Goal: Task Accomplishment & Management: Manage account settings

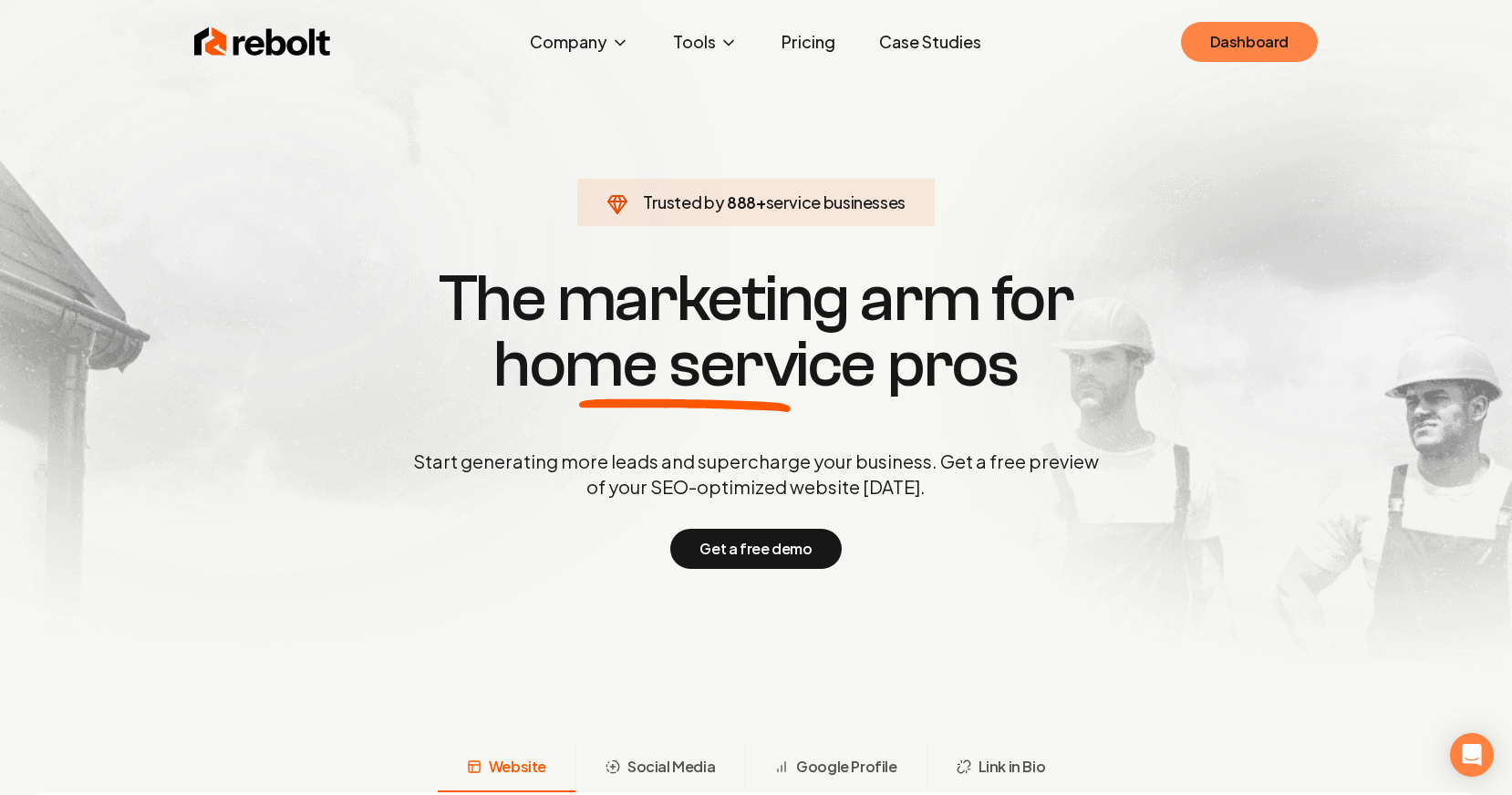
click at [1280, 37] on link "Dashboard" at bounding box center [1249, 42] width 137 height 40
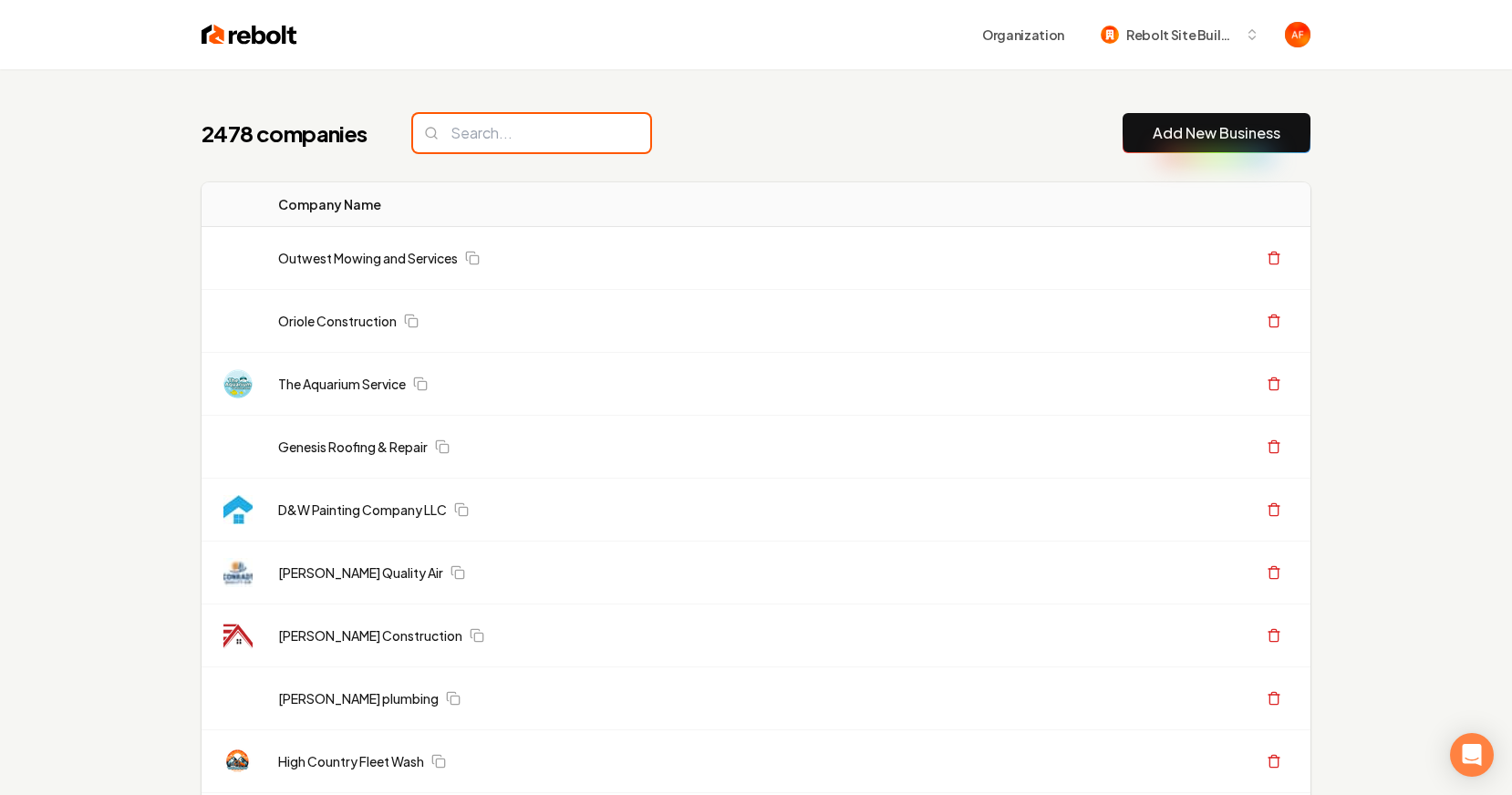
click at [497, 132] on input "search" at bounding box center [531, 133] width 237 height 38
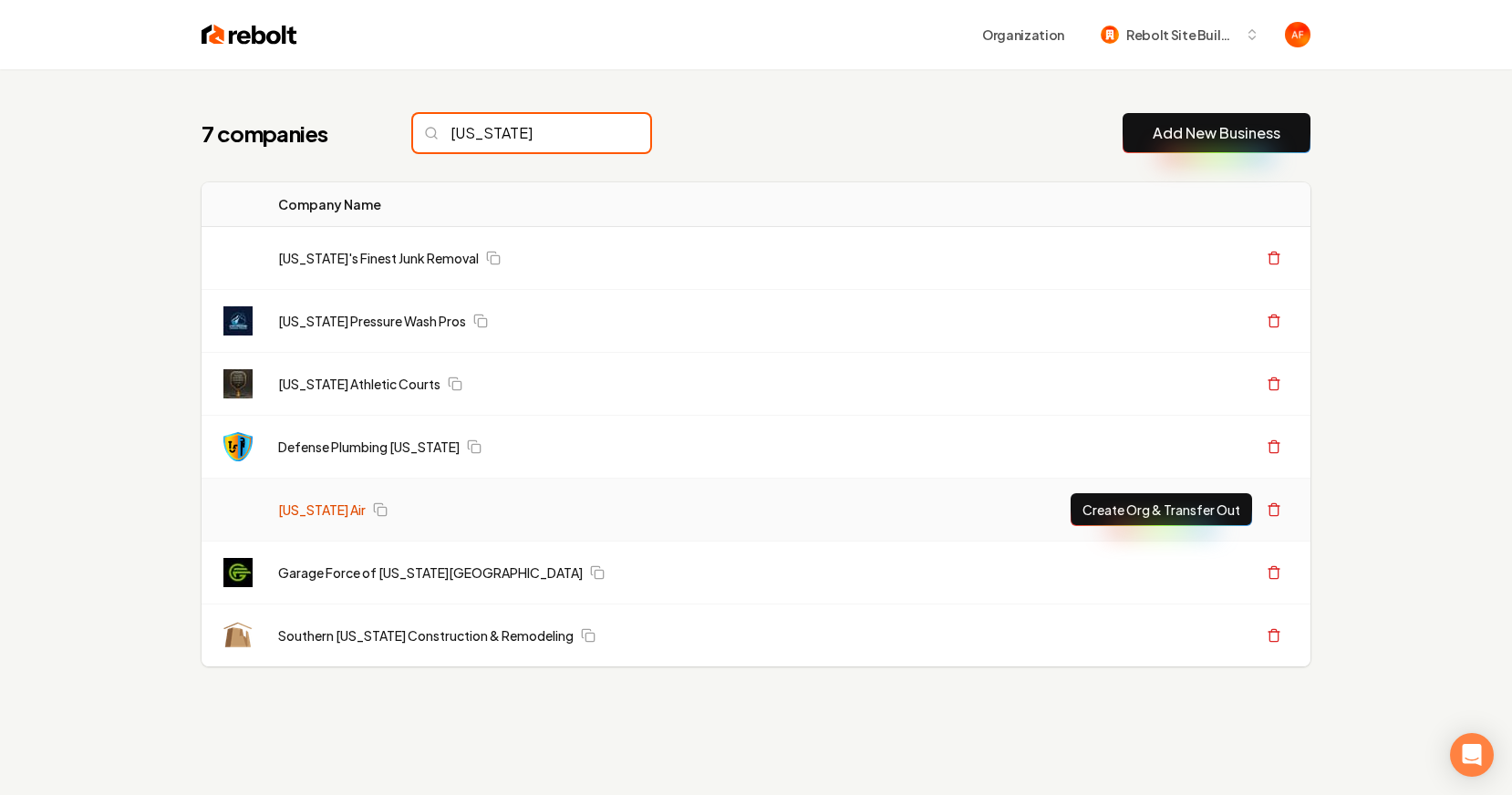
type input "[US_STATE]"
click at [304, 512] on link "[US_STATE] Air" at bounding box center [321, 510] width 87 height 18
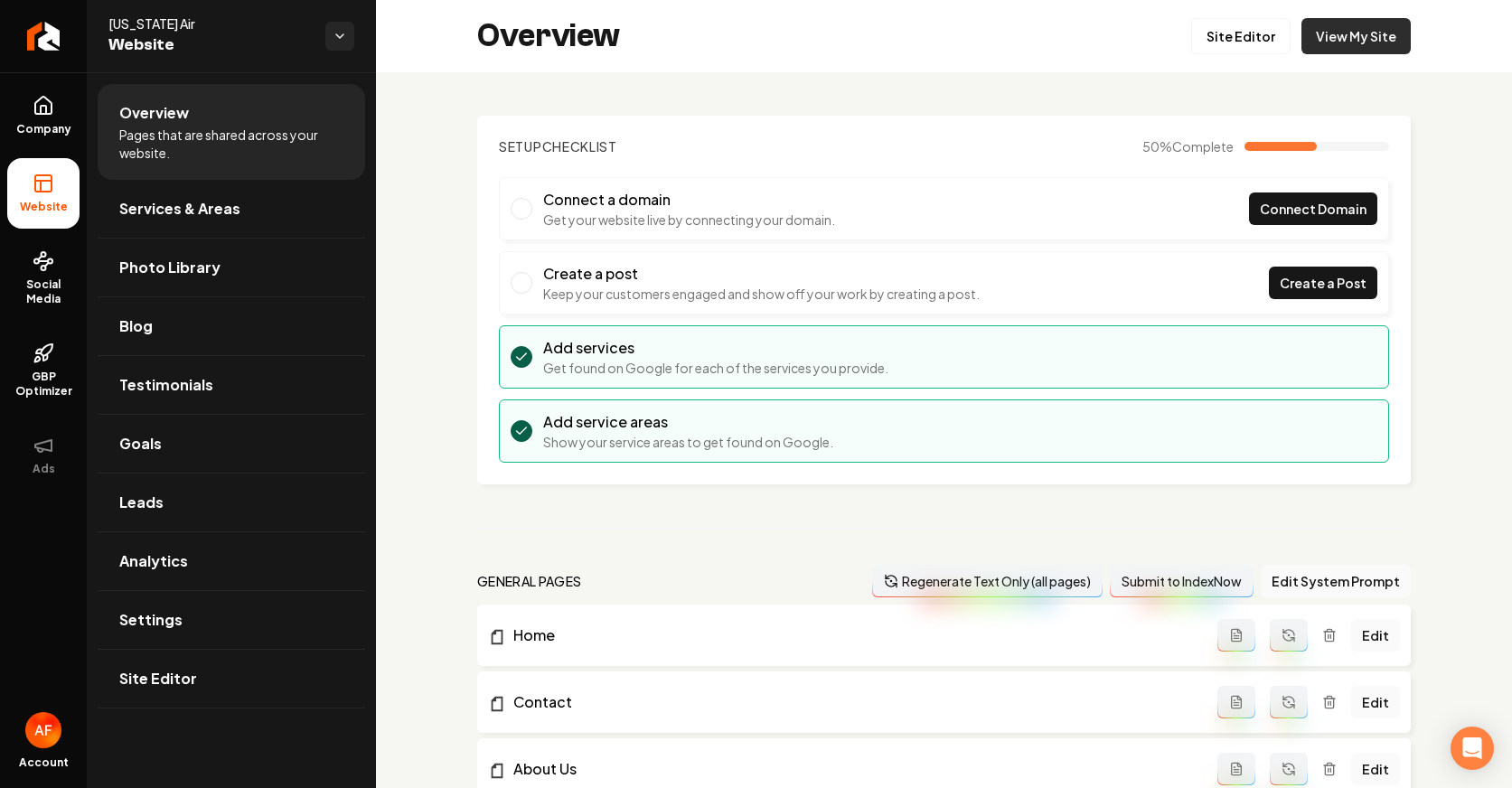
click at [1360, 45] on link "View My Site" at bounding box center [1355, 36] width 109 height 36
click at [1241, 37] on link "Site Editor" at bounding box center [1241, 36] width 100 height 36
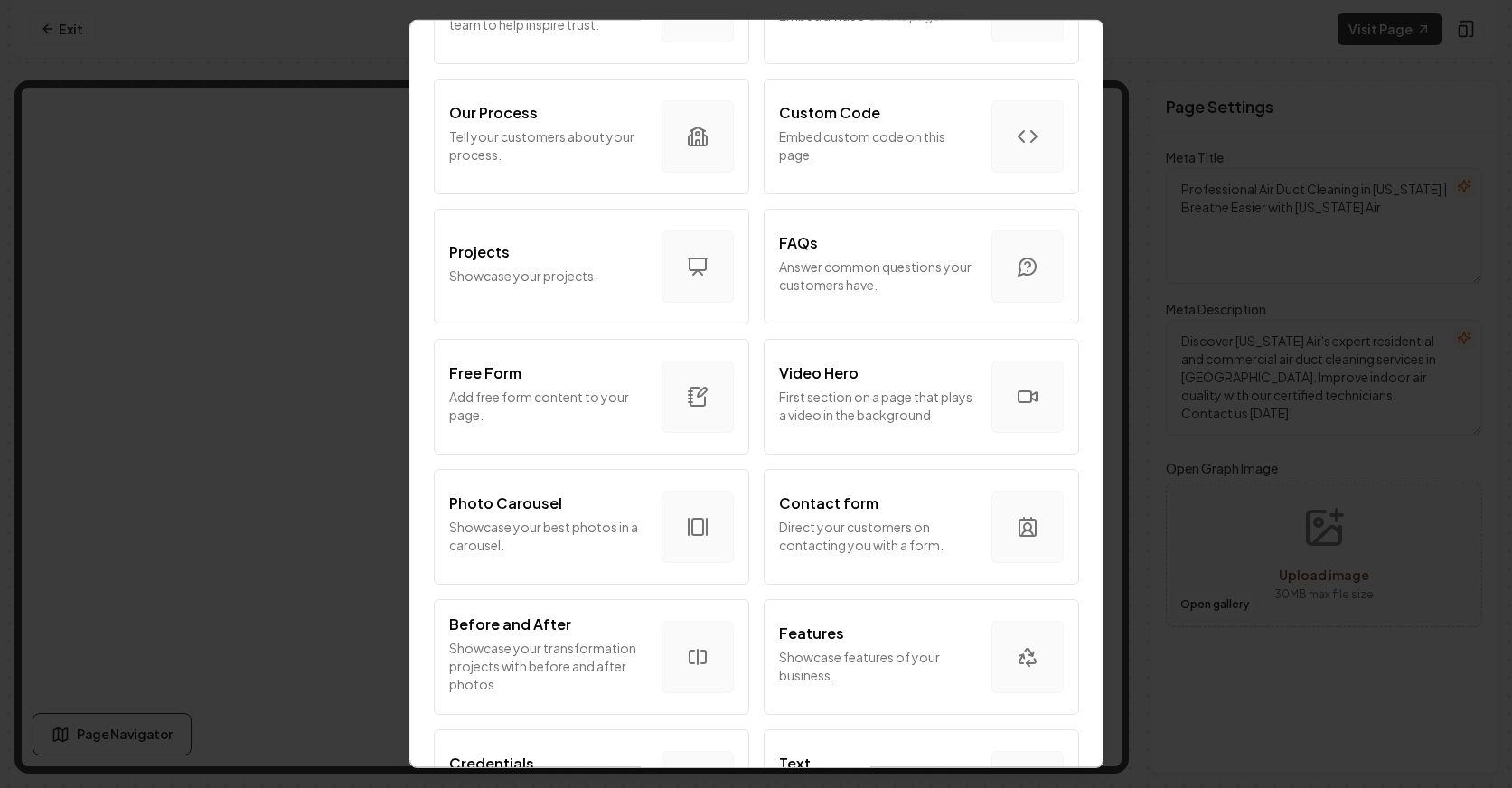
scroll to position [956, 0]
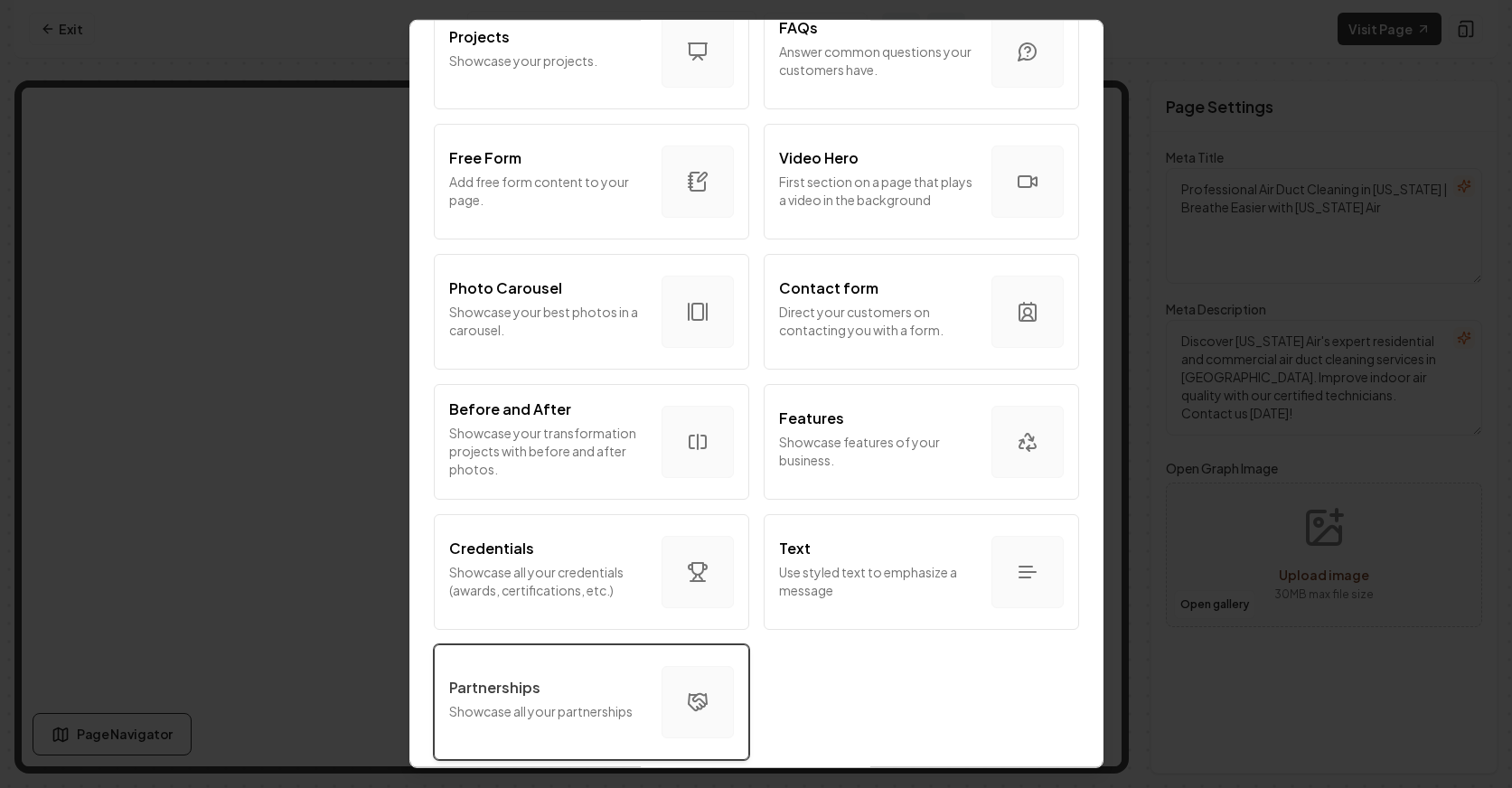
click at [559, 646] on button "Partnerships Showcase all your partnerships" at bounding box center [591, 703] width 315 height 116
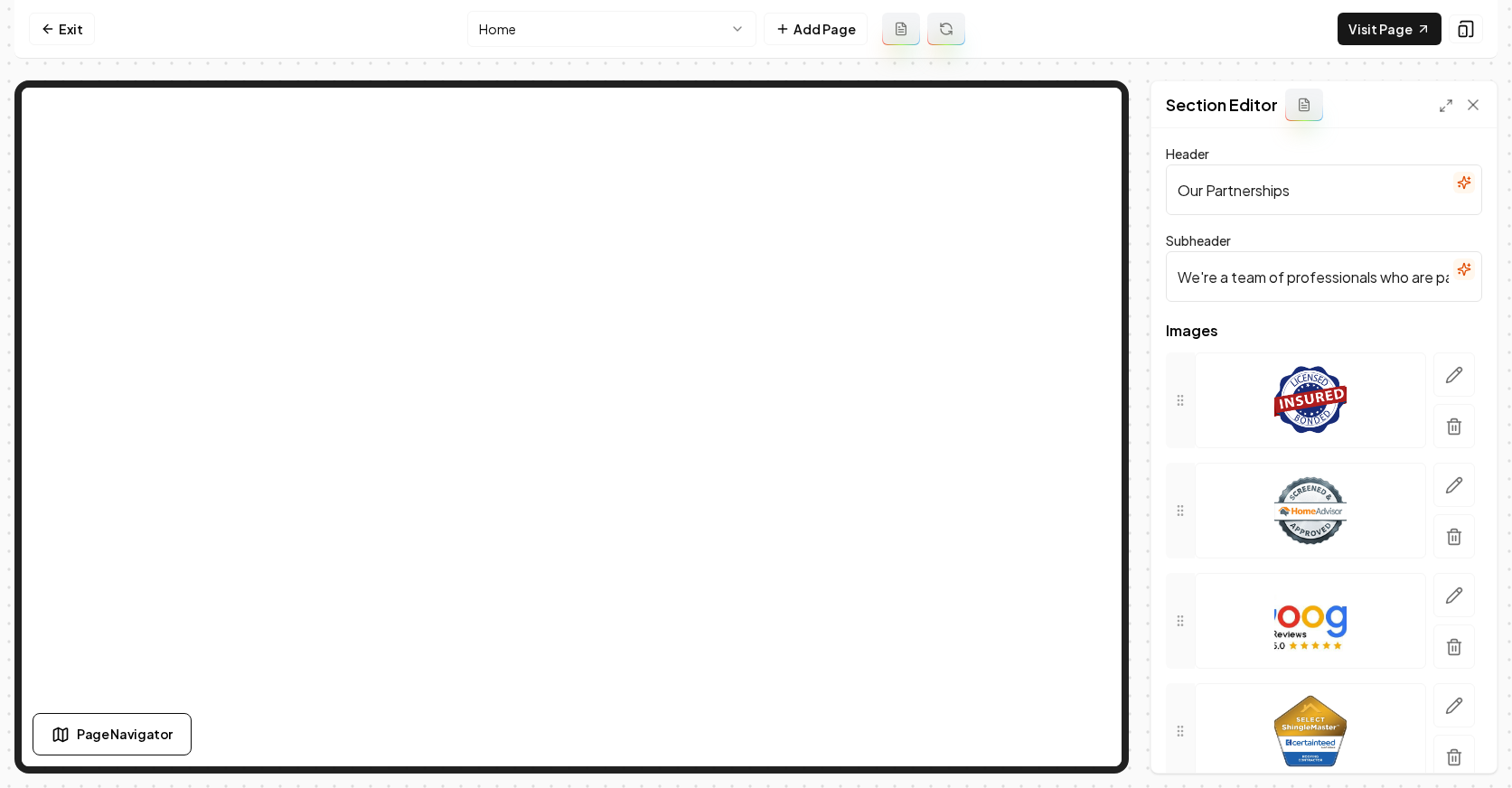
click at [1236, 195] on input "Our Partnerships" at bounding box center [1323, 189] width 316 height 50
type input "Brands we trust"
click at [1429, 726] on button "Save" at bounding box center [1456, 742] width 53 height 32
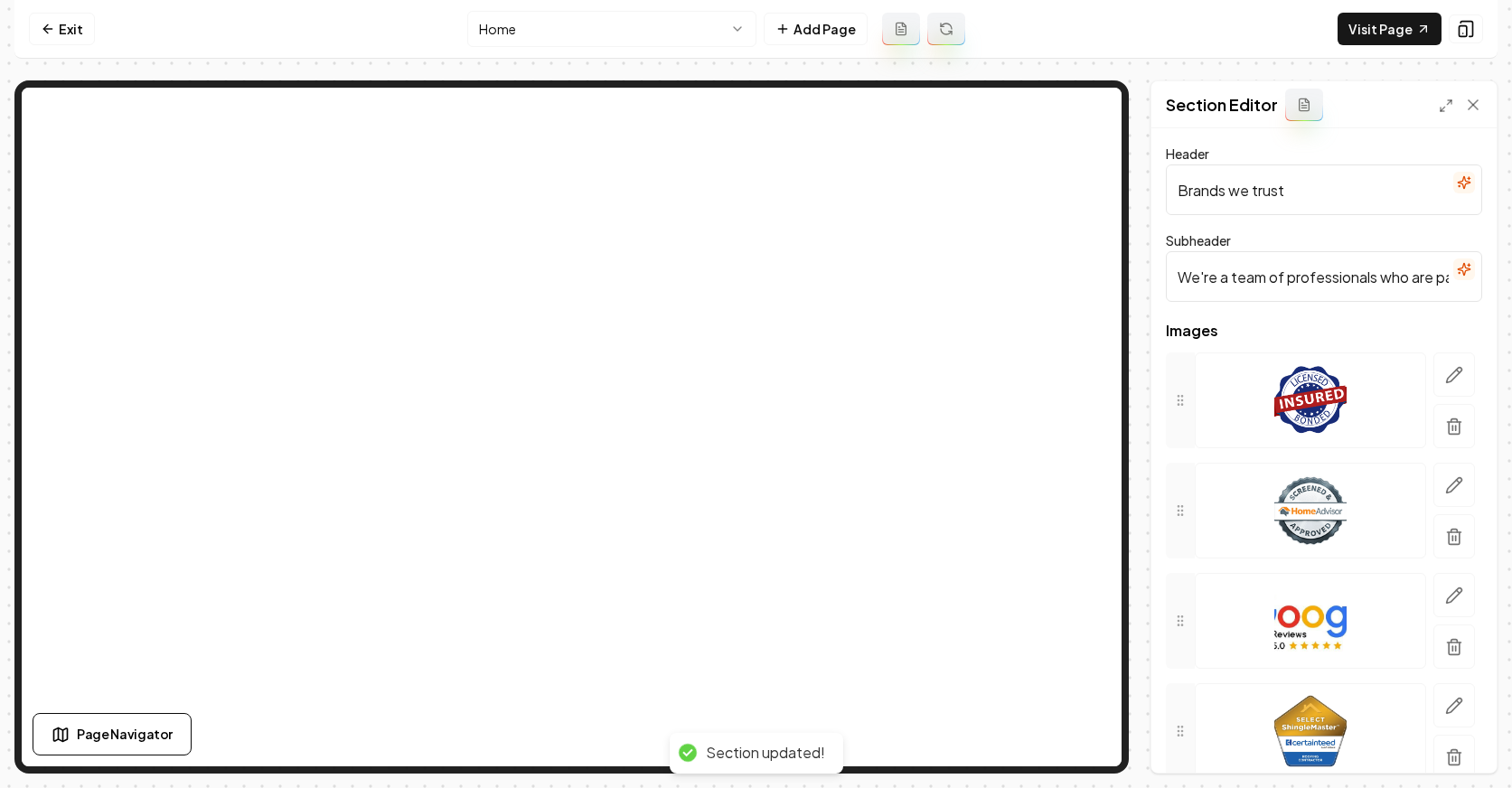
click at [1264, 278] on input "We're a team of professionals who are passionate about what we do." at bounding box center [1323, 276] width 316 height 50
click at [1264, 277] on input "We're a team of professionals who are passionate about what we do." at bounding box center [1323, 276] width 316 height 50
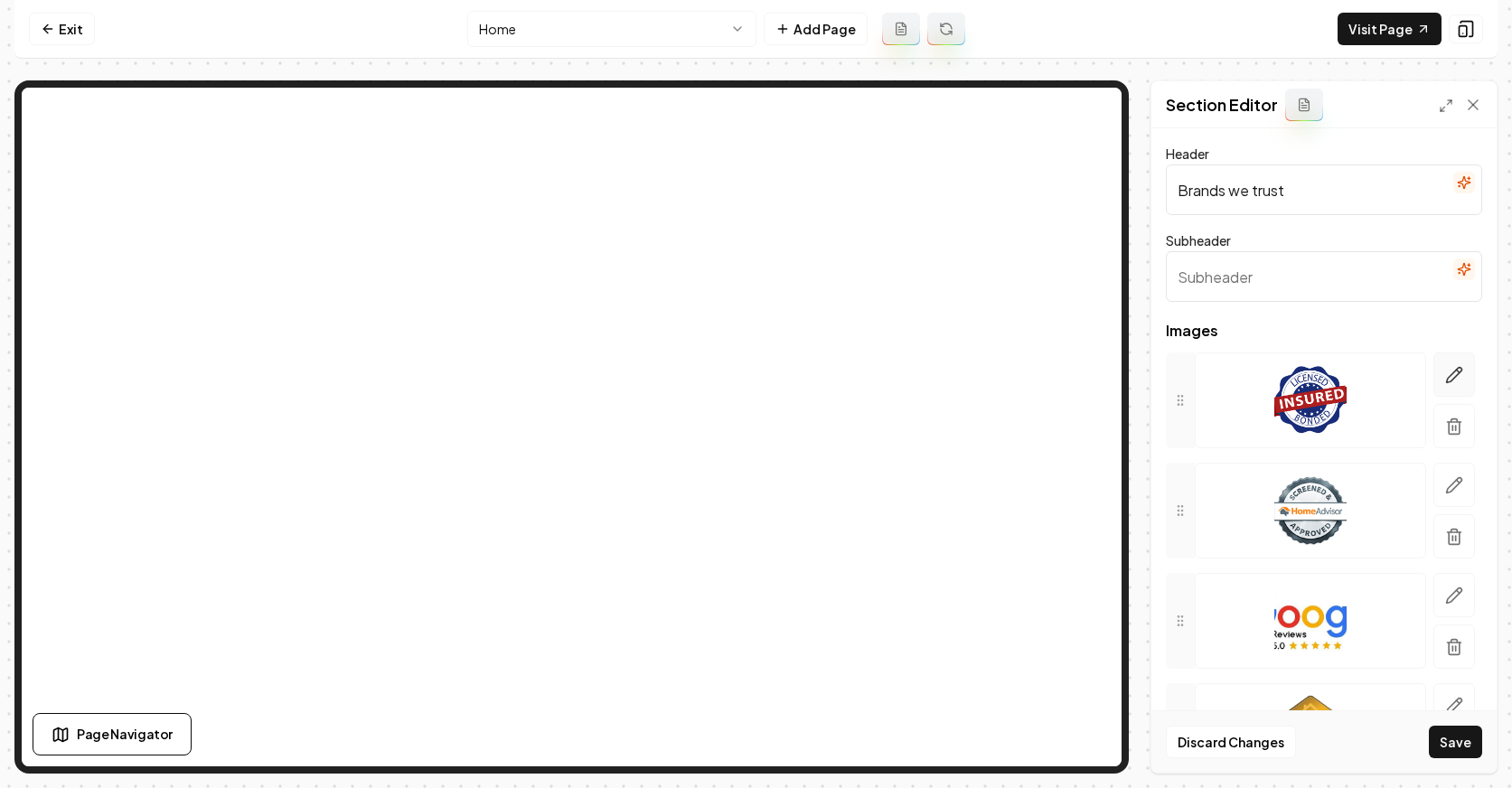
click at [1452, 369] on button "button" at bounding box center [1454, 374] width 42 height 45
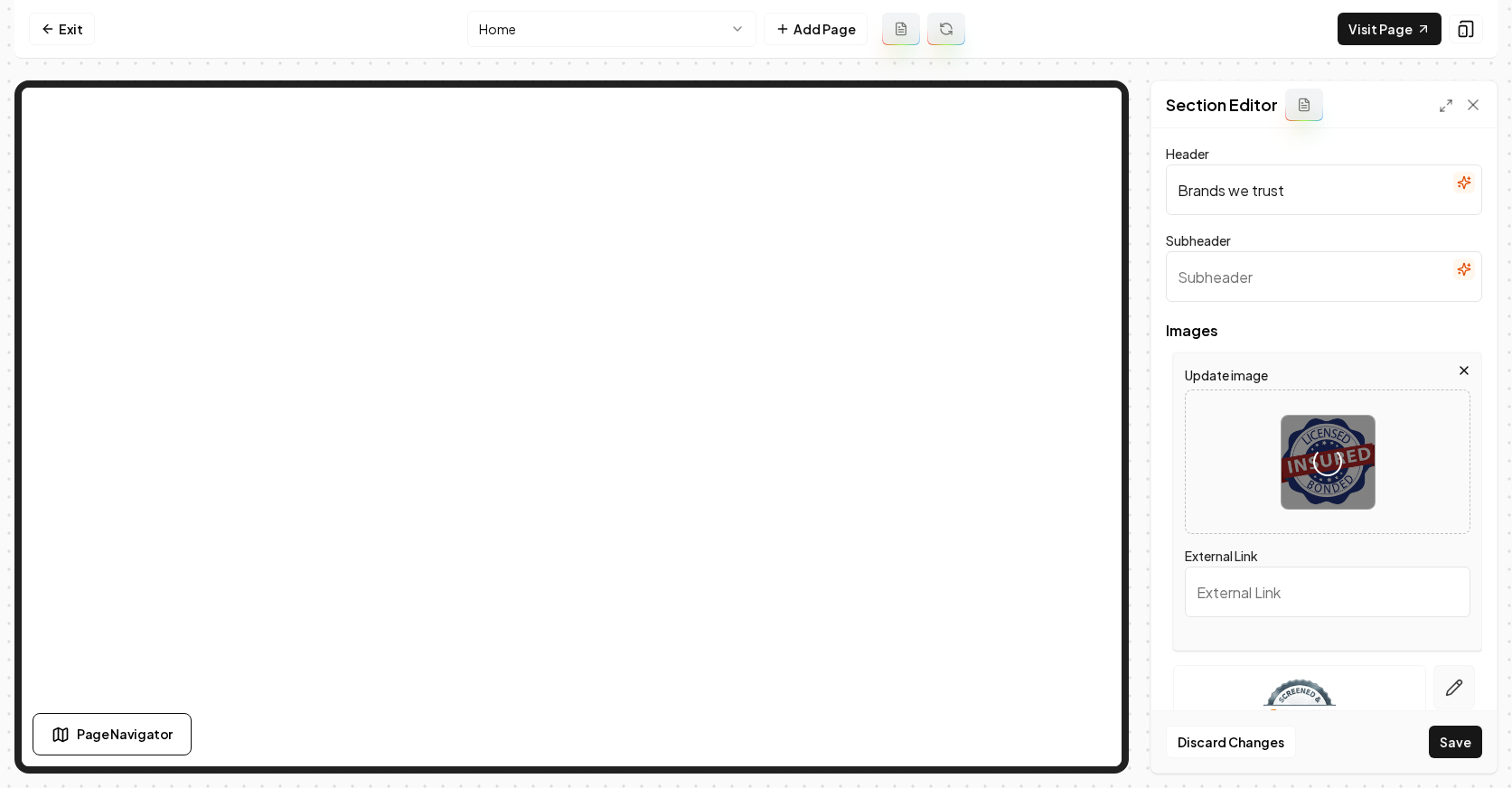
click at [1457, 683] on icon "button" at bounding box center [1458, 684] width 3 height 3
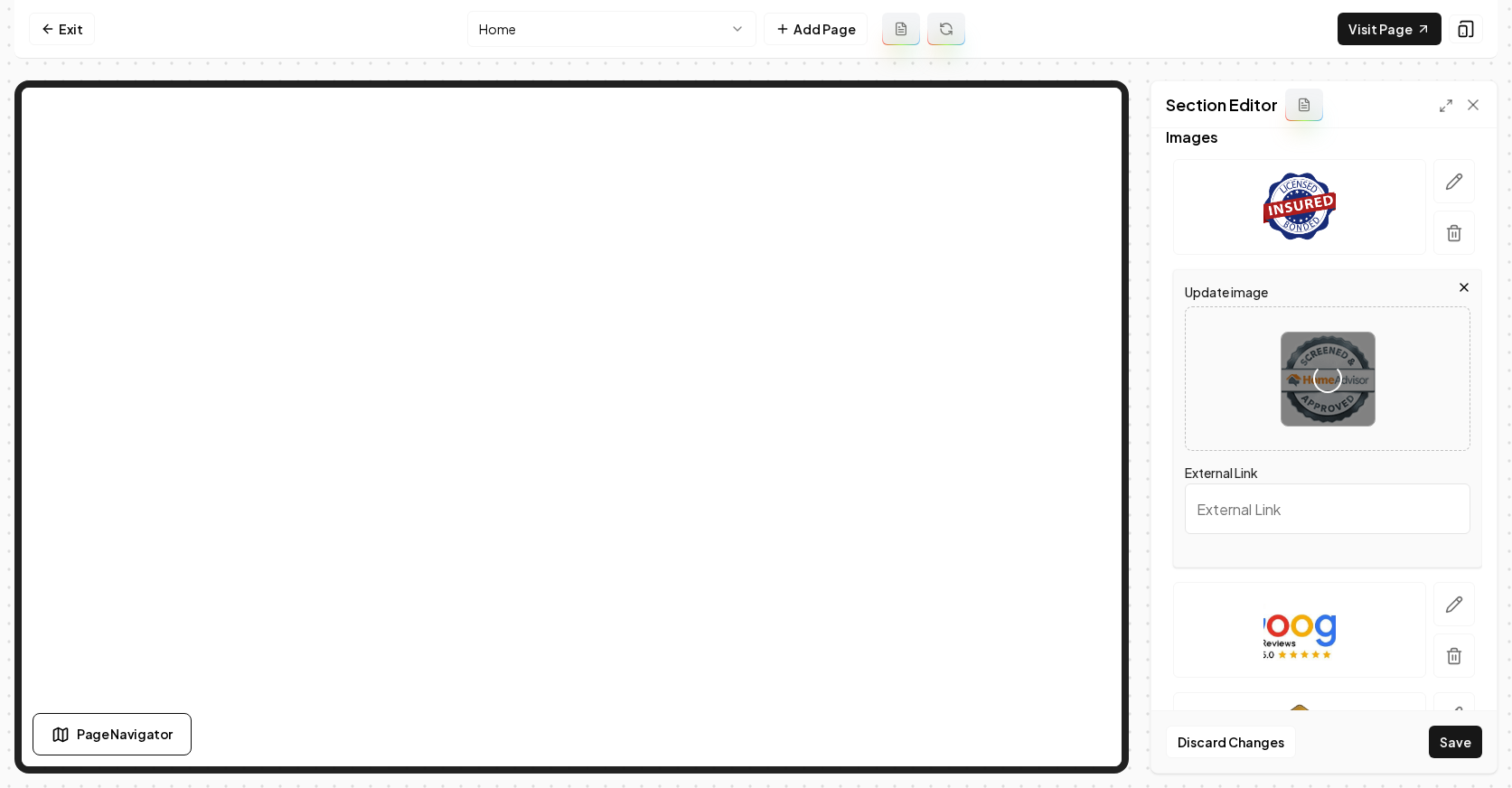
scroll to position [215, 0]
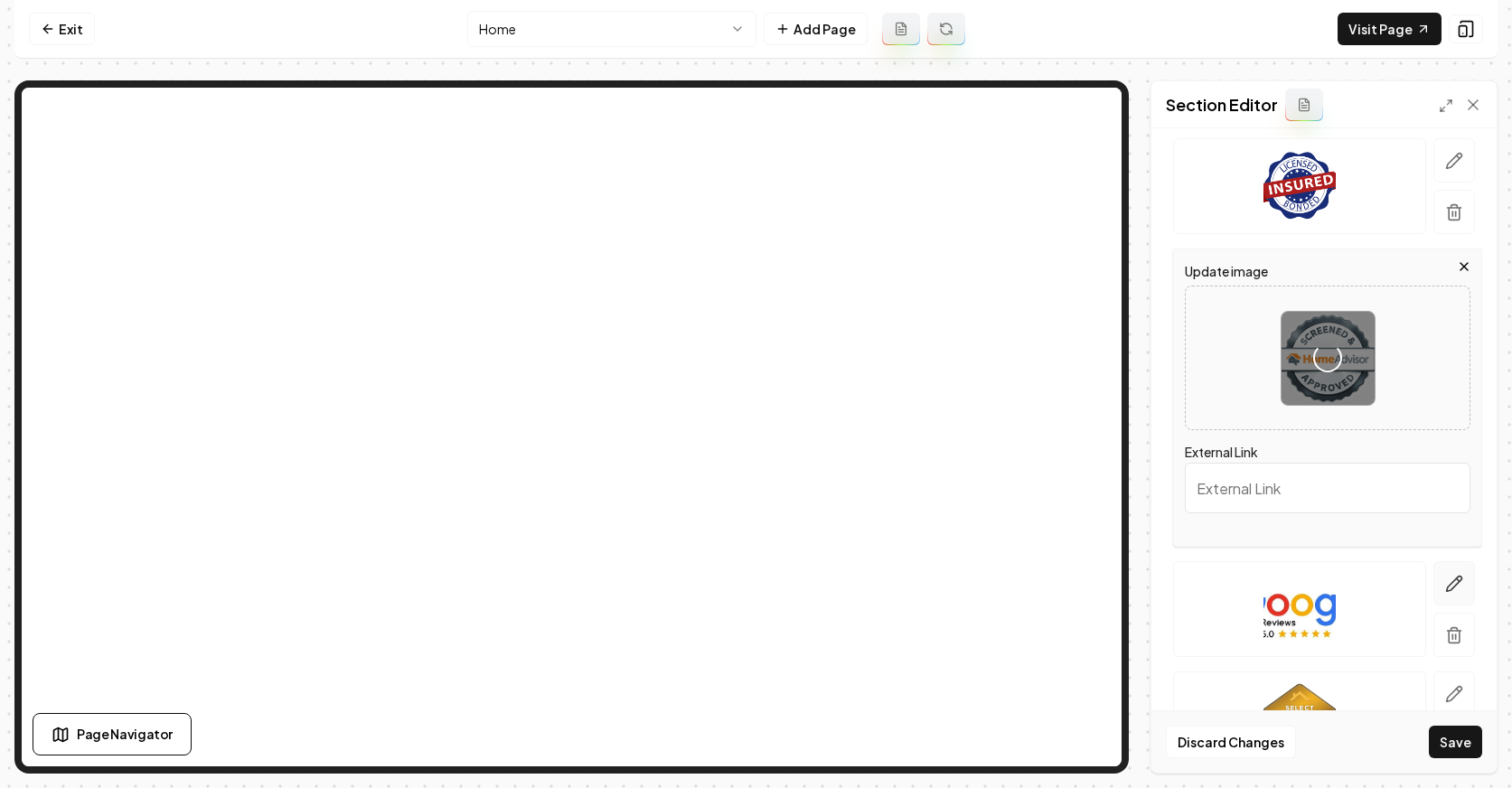
click at [1446, 577] on icon "button" at bounding box center [1454, 584] width 18 height 18
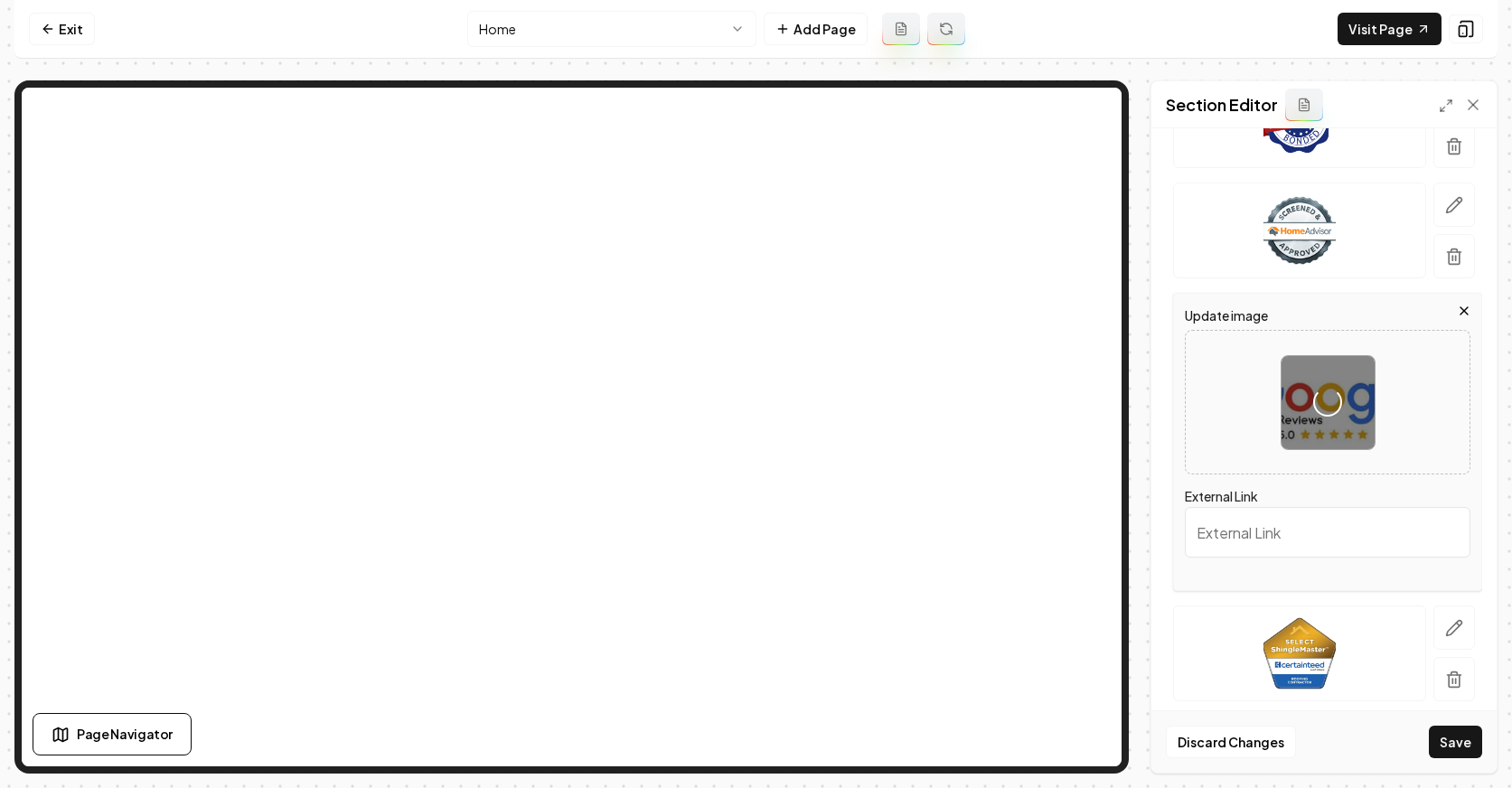
scroll to position [340, 0]
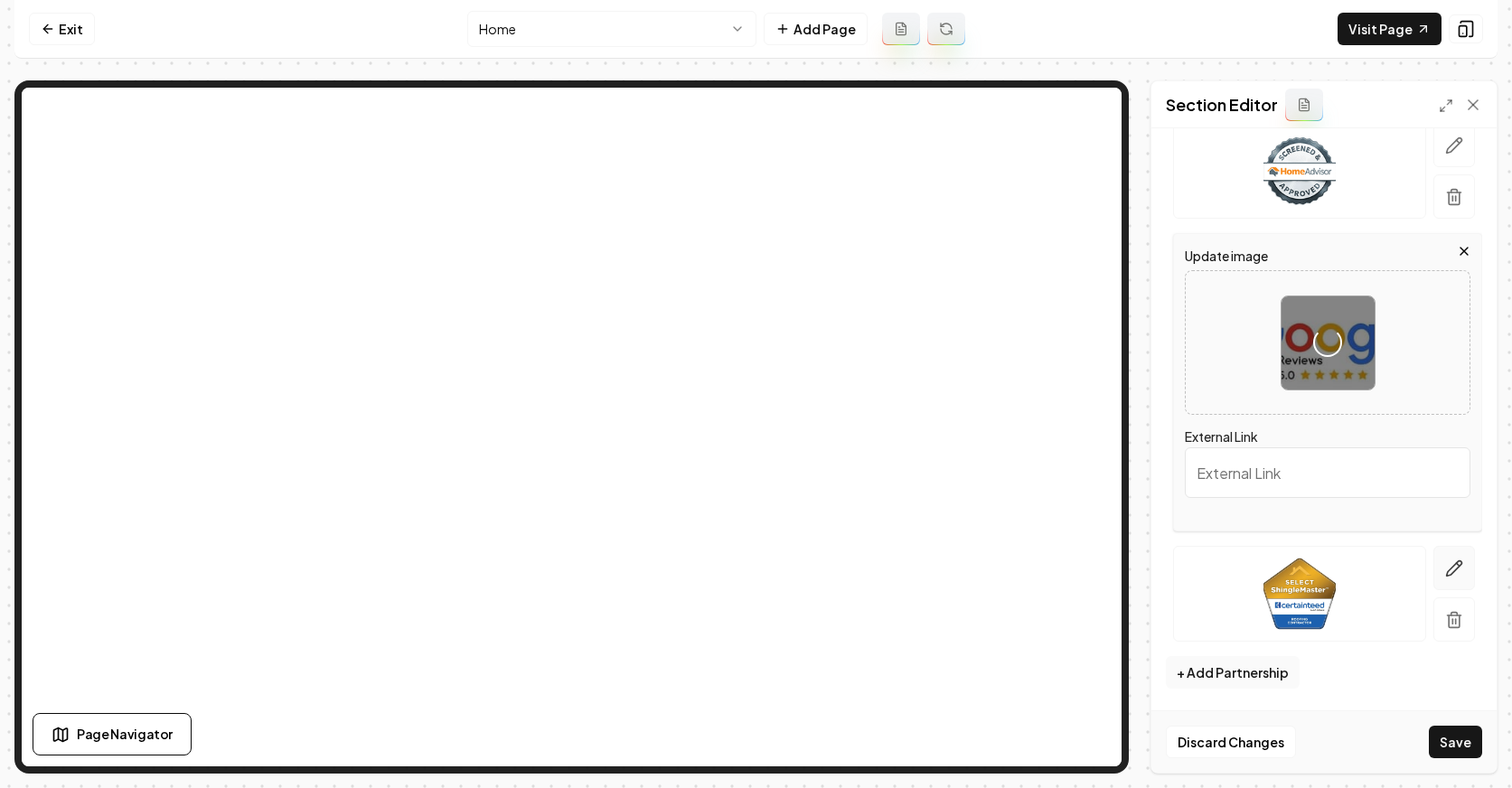
click at [1450, 561] on button "button" at bounding box center [1454, 568] width 42 height 45
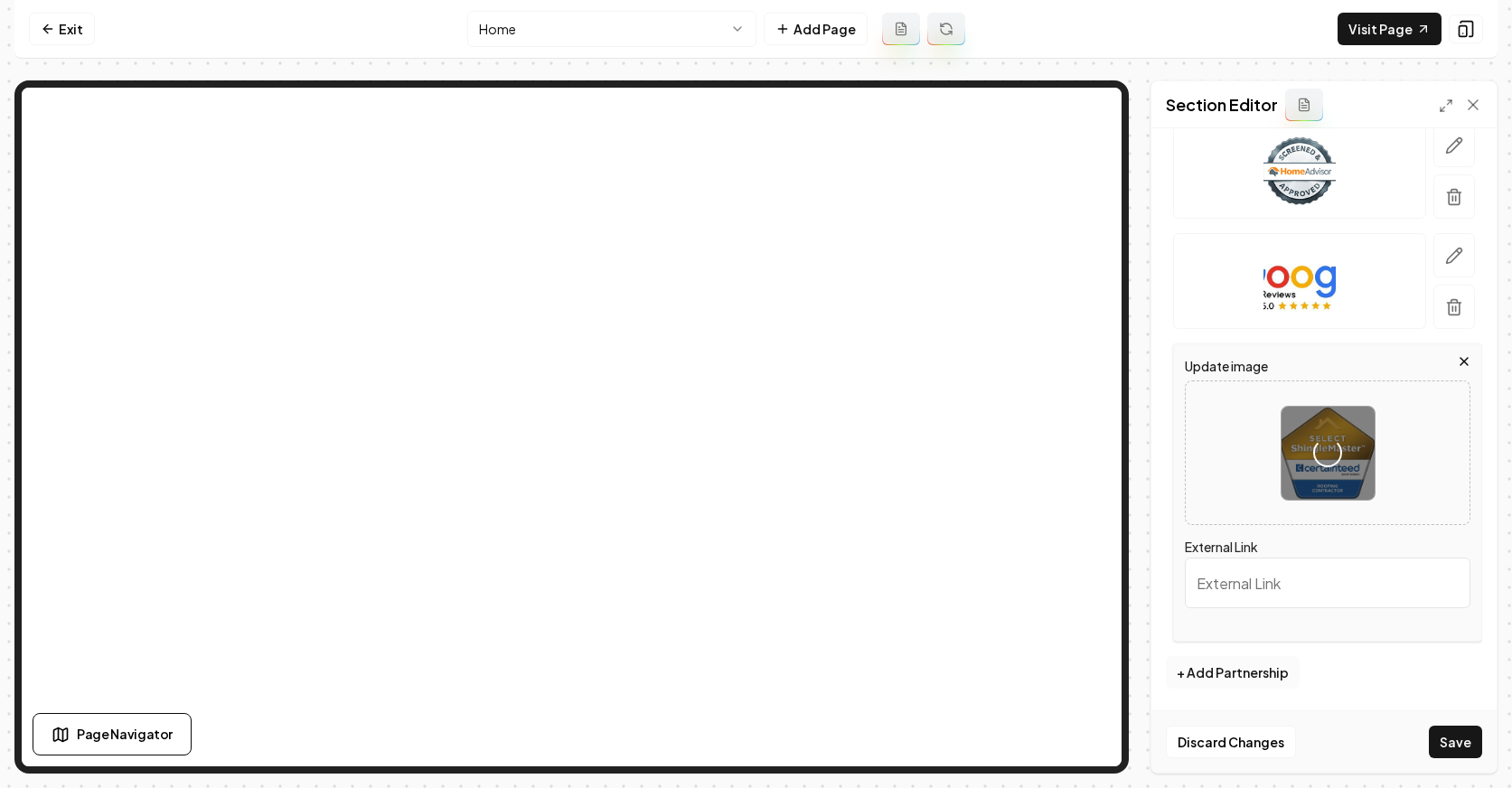
click at [1226, 663] on button "+ Add Partnership" at bounding box center [1232, 672] width 134 height 32
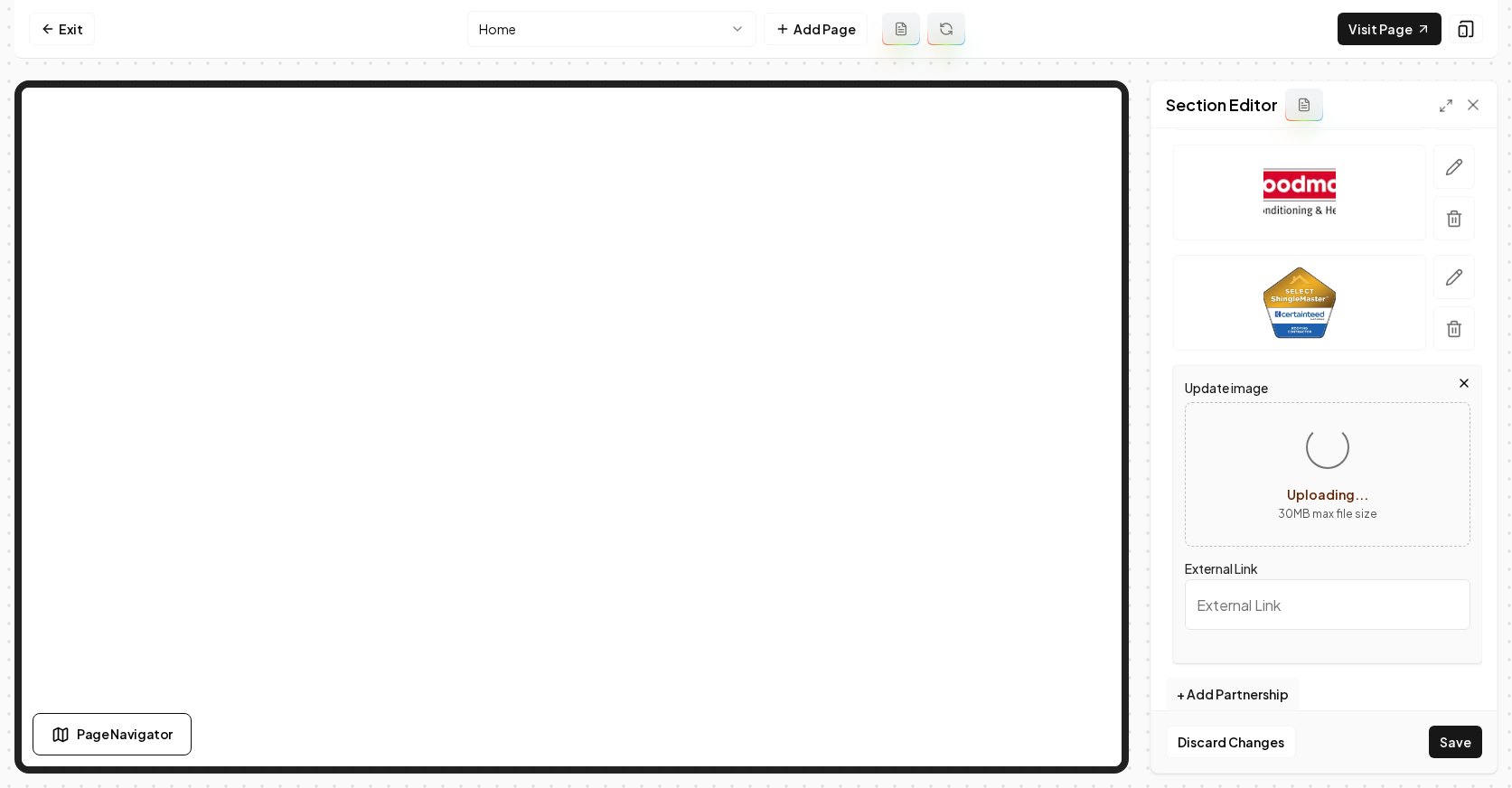
scroll to position [450, 0]
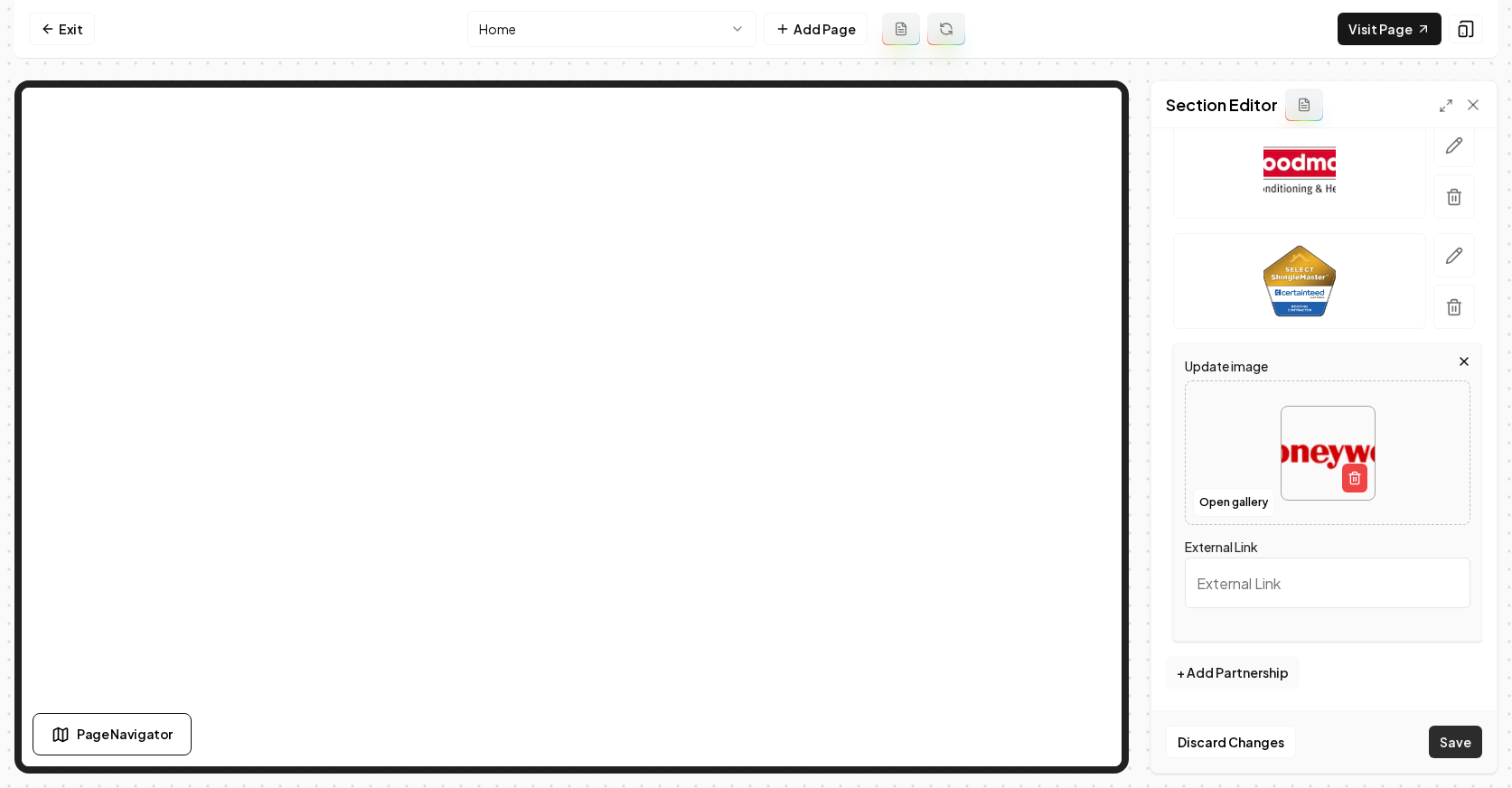
click at [1432, 740] on button "Save" at bounding box center [1456, 742] width 53 height 32
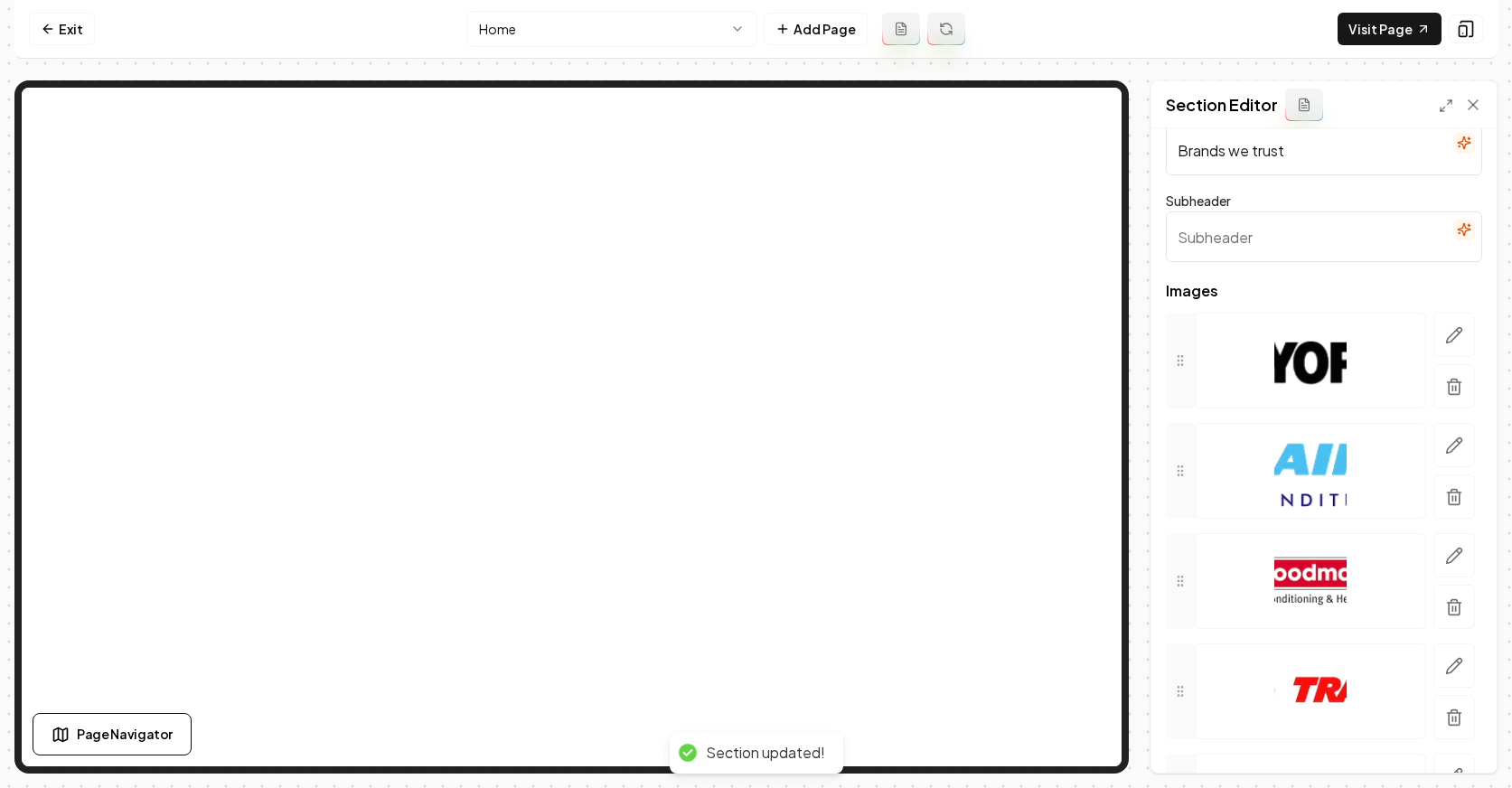
scroll to position [0, 0]
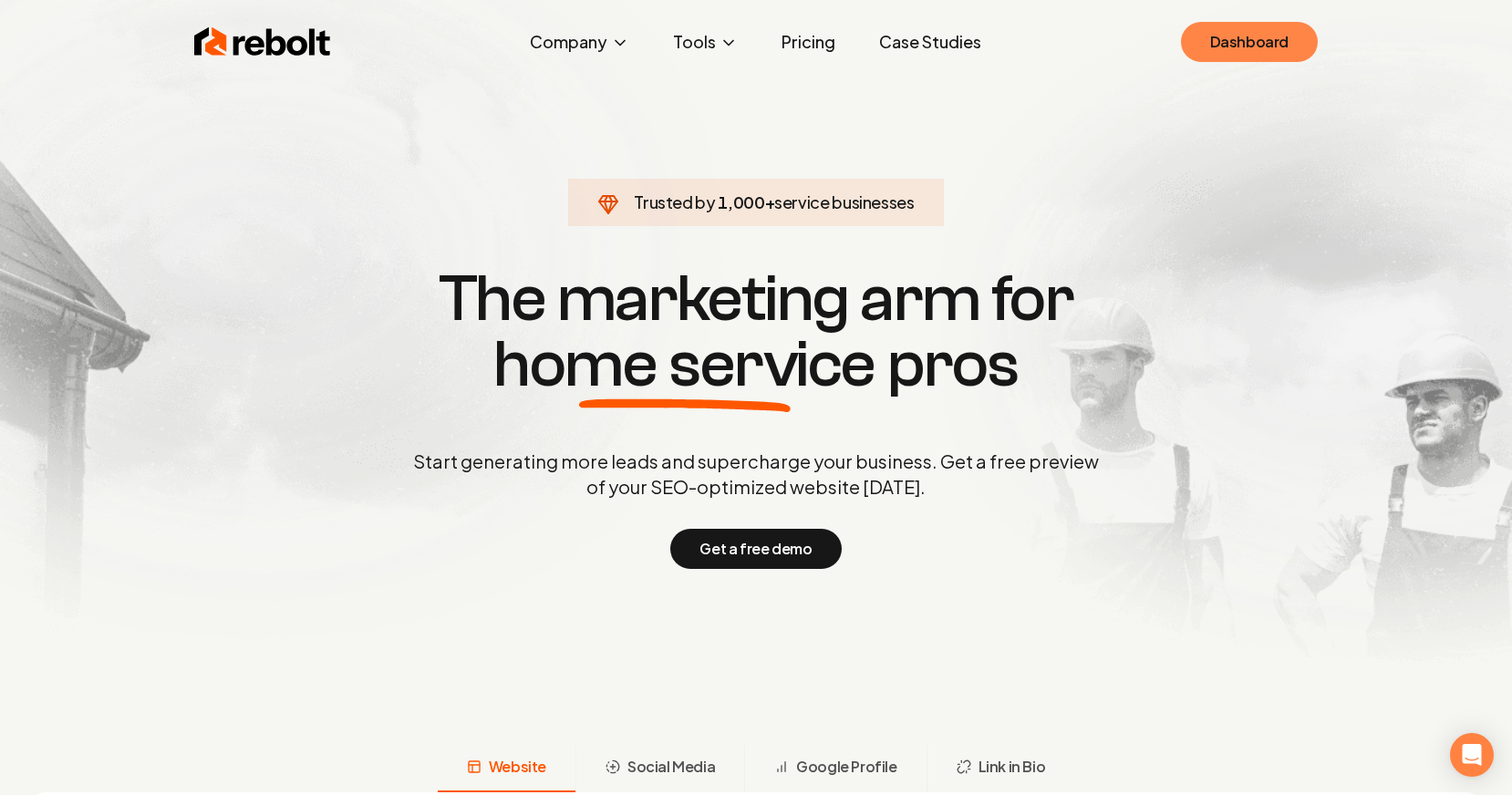
click at [1260, 48] on link "Dashboard" at bounding box center [1249, 42] width 137 height 40
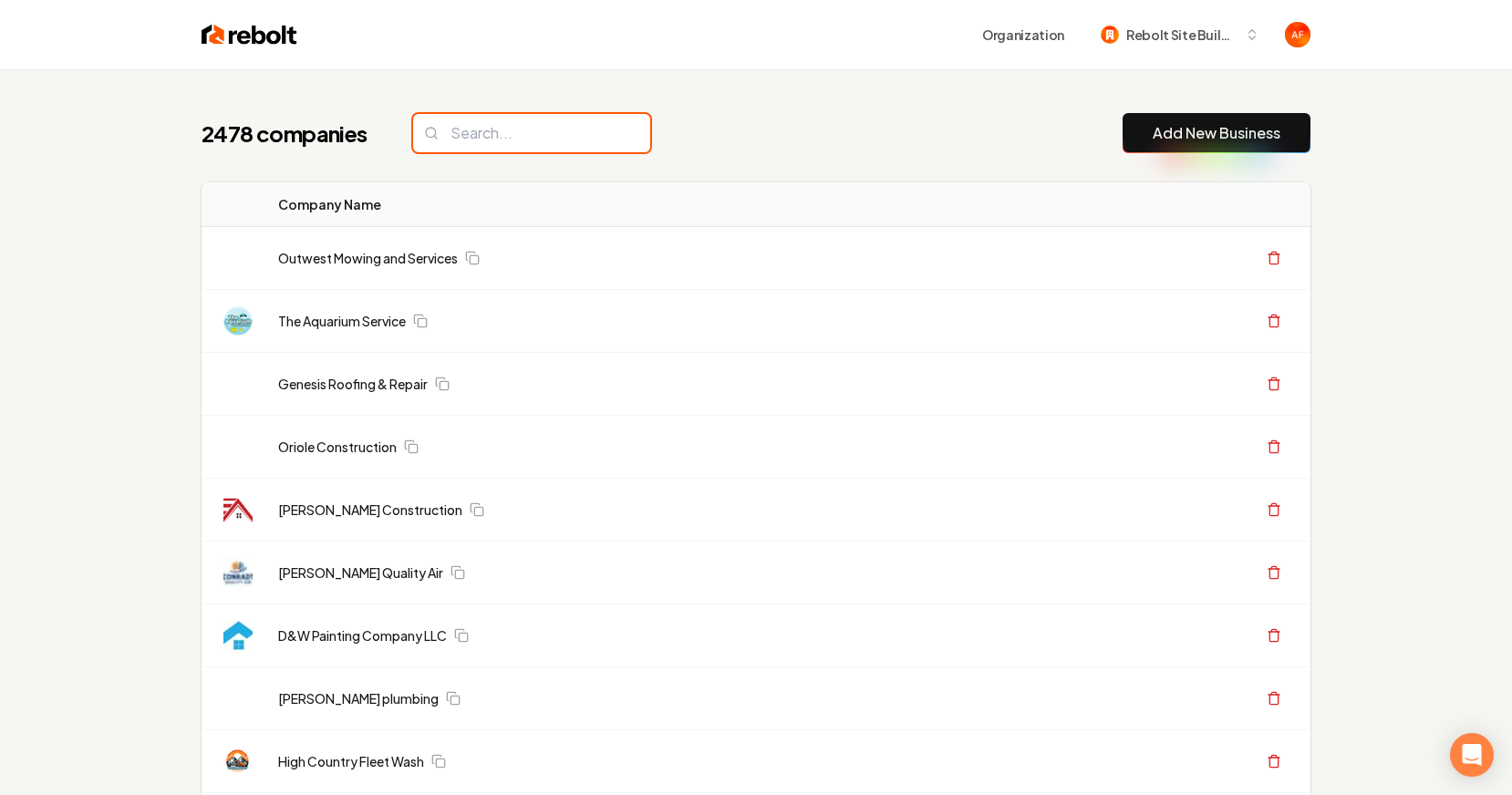
click at [504, 148] on input "search" at bounding box center [531, 133] width 237 height 38
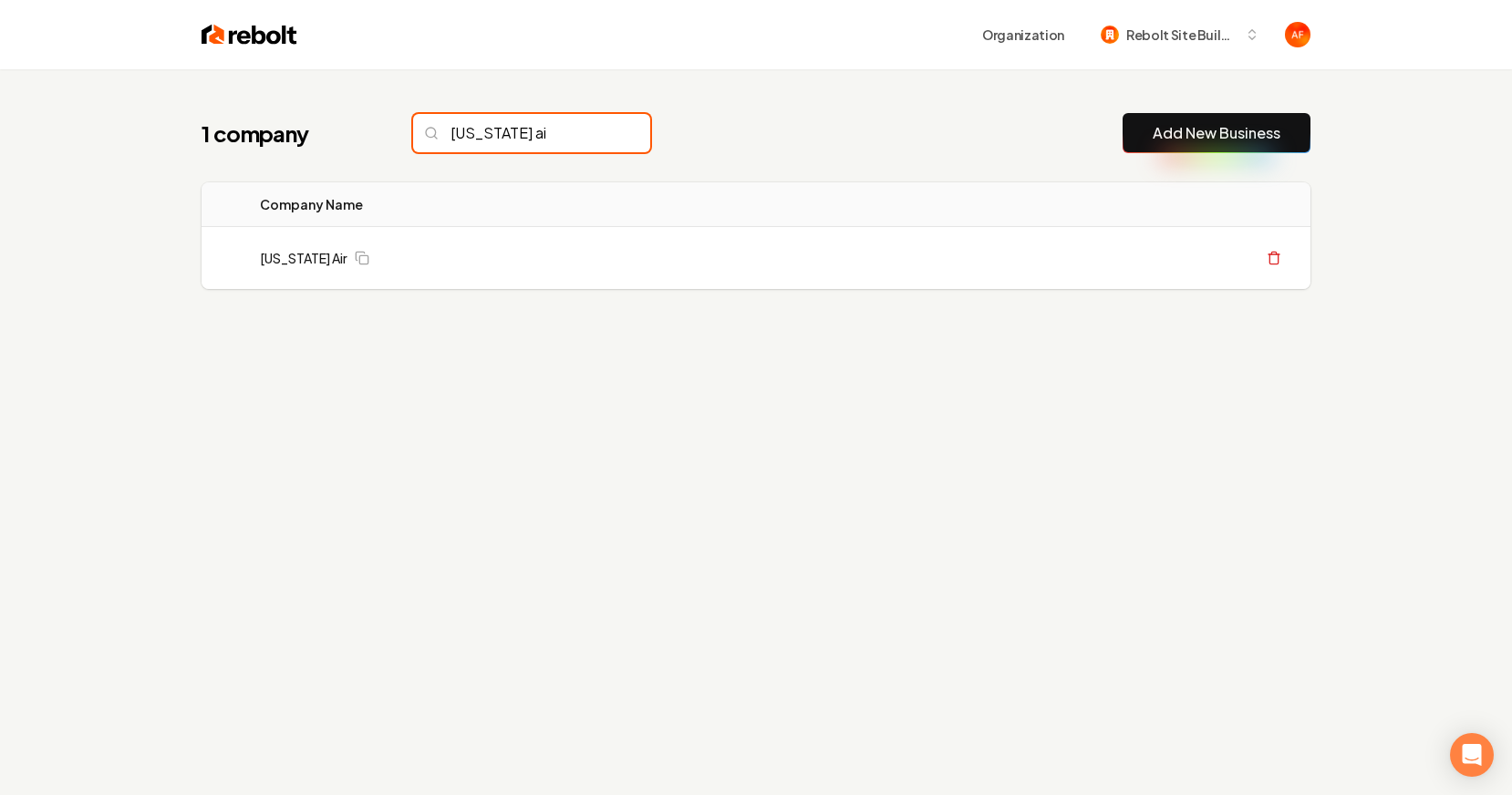
type input "[US_STATE] ai"
click at [485, 136] on input "[US_STATE] ai" at bounding box center [531, 133] width 237 height 38
click at [485, 137] on input "[US_STATE] ai" at bounding box center [531, 133] width 237 height 38
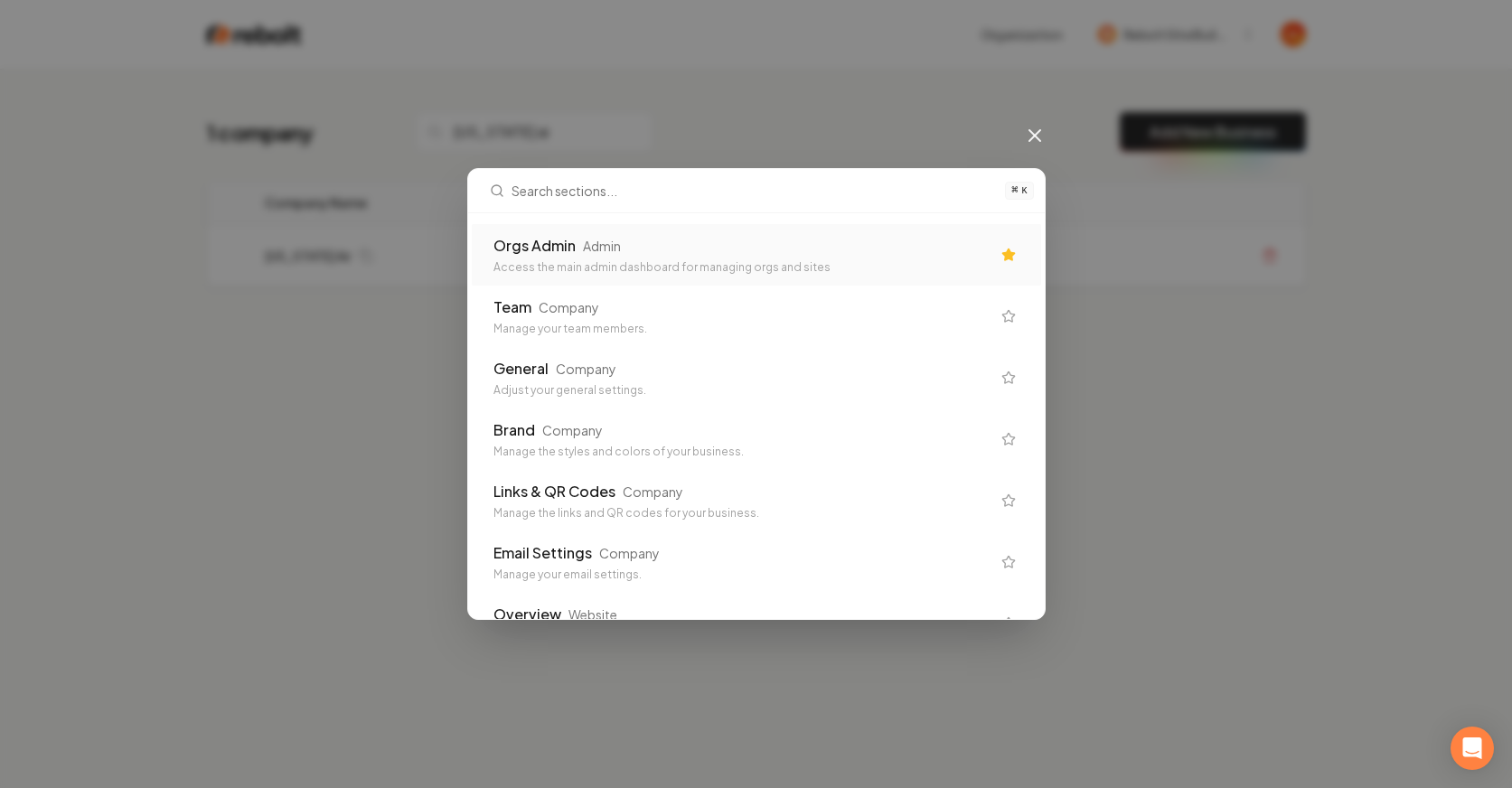
click at [644, 236] on div "Orgs Admin Admin" at bounding box center [742, 246] width 497 height 22
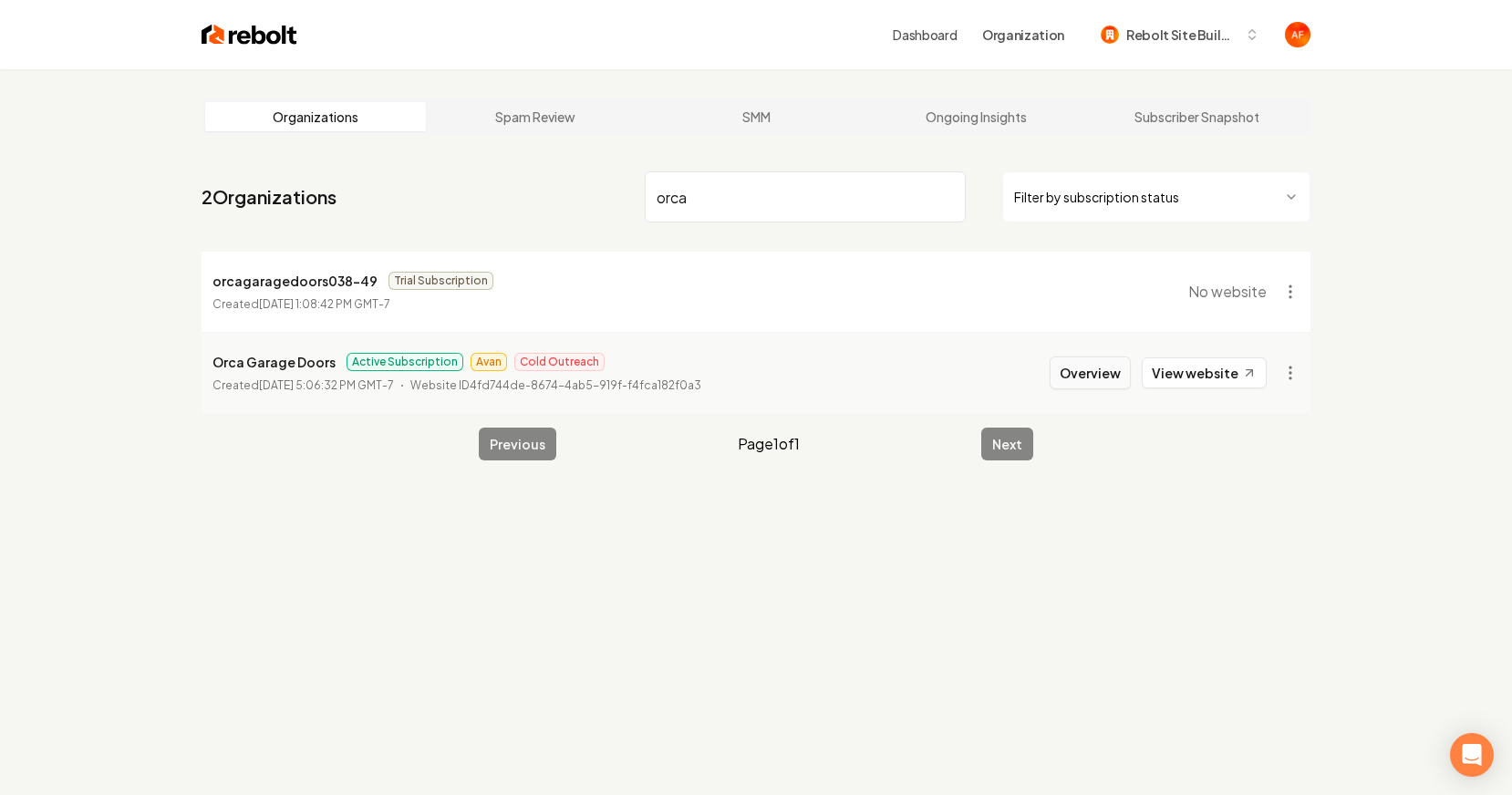
type input "orca"
click at [1118, 374] on button "Overview" at bounding box center [1090, 373] width 81 height 33
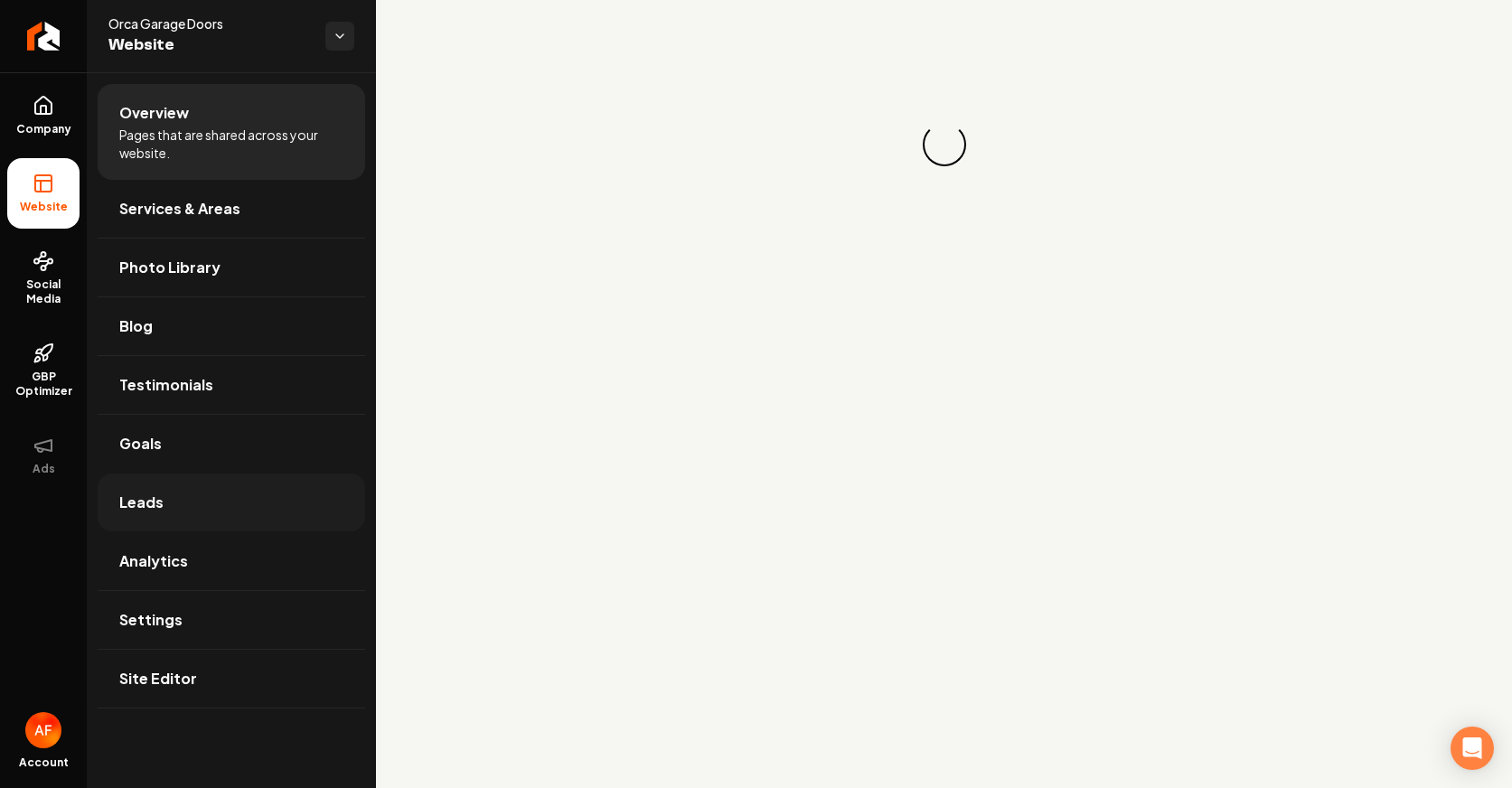
click at [143, 496] on span "Leads" at bounding box center [141, 502] width 45 height 22
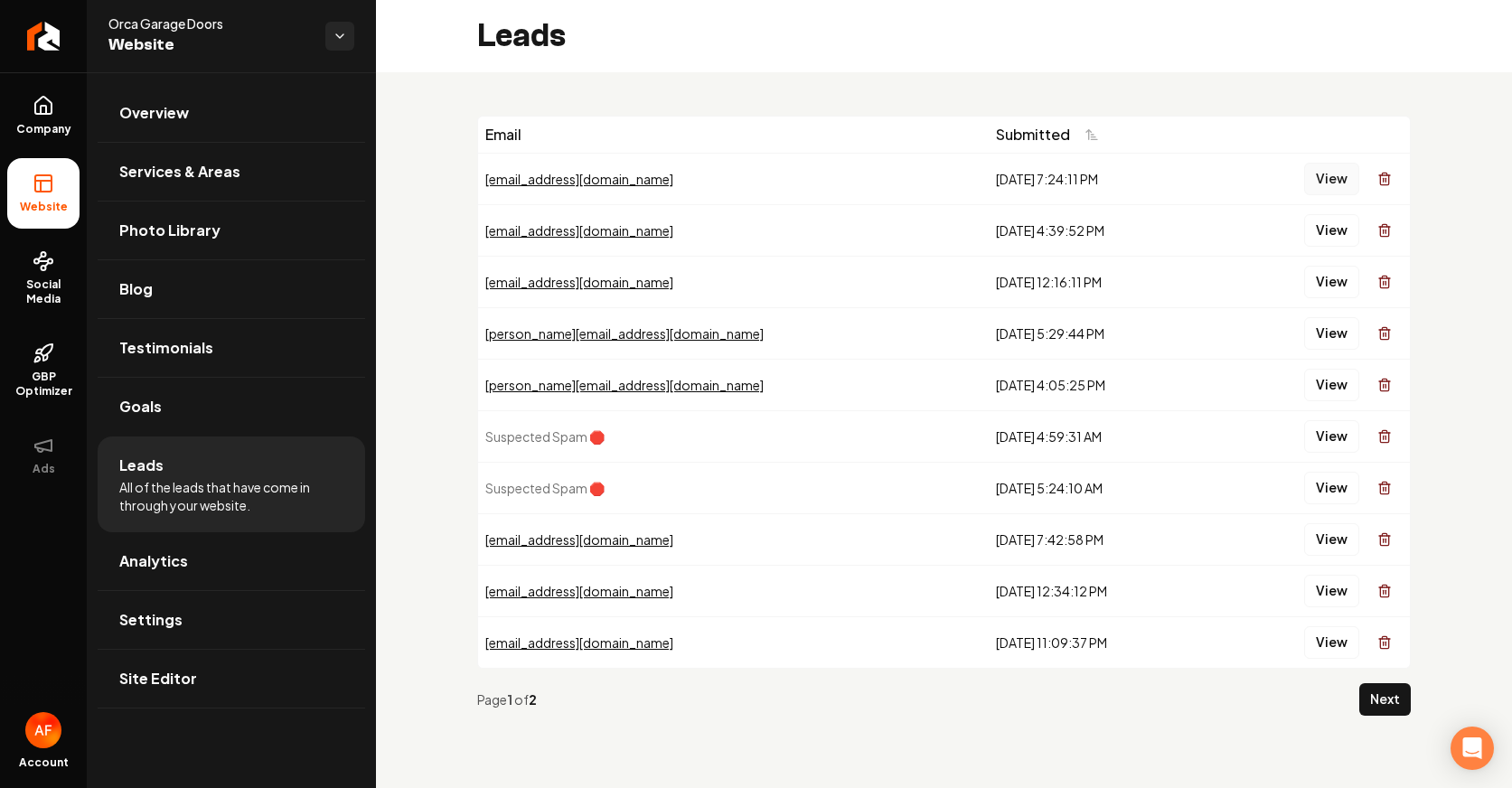
click at [1320, 191] on button "View" at bounding box center [1332, 178] width 55 height 32
click at [1317, 210] on td "View" at bounding box center [1312, 230] width 197 height 51
click at [1317, 235] on button "View" at bounding box center [1332, 231] width 55 height 32
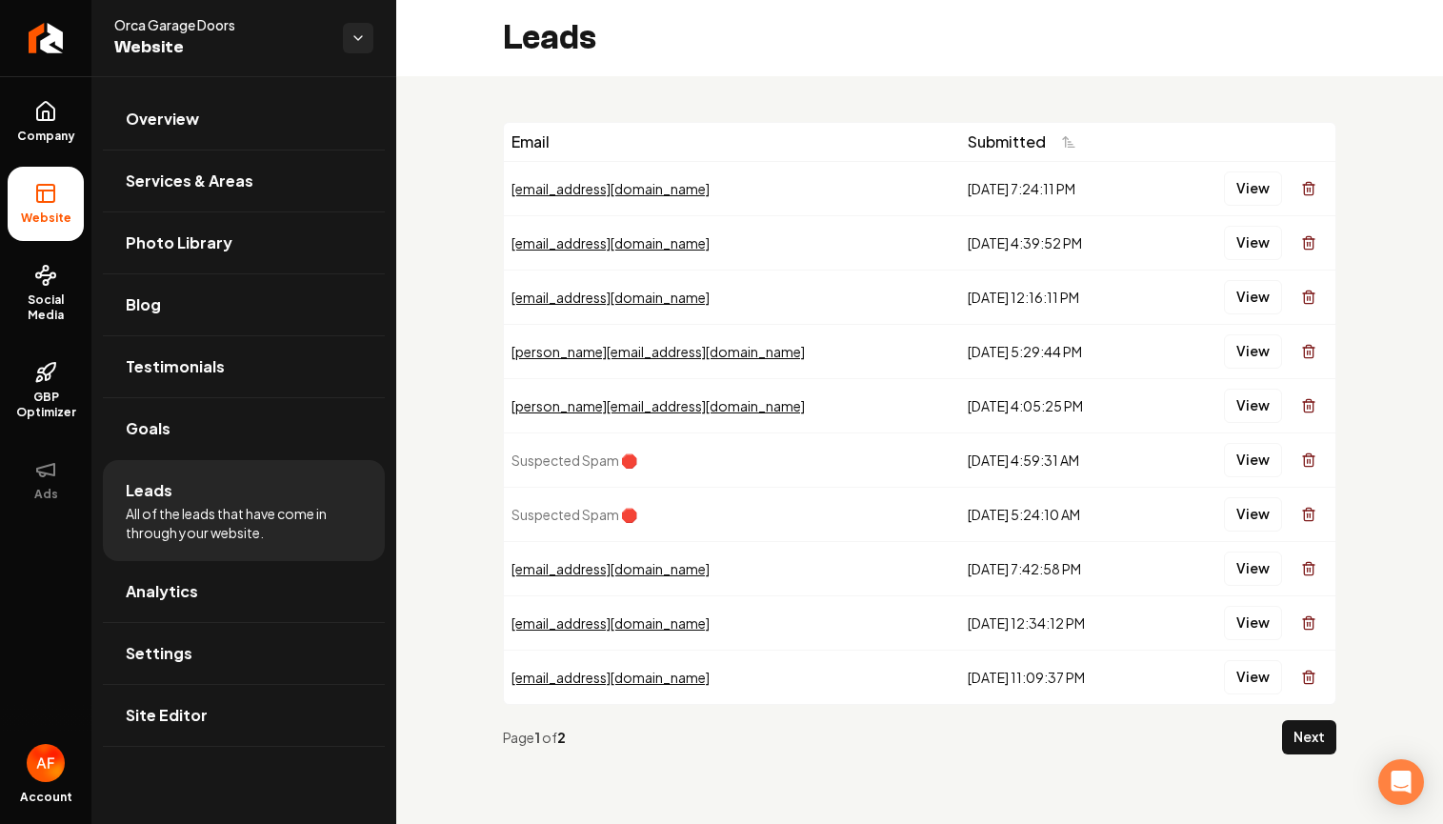
drag, startPoint x: 860, startPoint y: 196, endPoint x: 966, endPoint y: 423, distance: 250.1
click at [966, 423] on tbody "[EMAIL_ADDRESS][DOMAIN_NAME] [DATE] 7:24:11 PM View [PERSON_NAME][EMAIL_ADDRESS…" at bounding box center [919, 432] width 831 height 543
click at [966, 423] on td "[DATE] 4:05:25 PM" at bounding box center [1060, 405] width 200 height 54
drag, startPoint x: 860, startPoint y: 182, endPoint x: 1044, endPoint y: 359, distance: 255.2
click at [1044, 359] on tbody "[EMAIL_ADDRESS][DOMAIN_NAME] [DATE] 7:24:11 PM View [PERSON_NAME][EMAIL_ADDRESS…" at bounding box center [919, 432] width 831 height 543
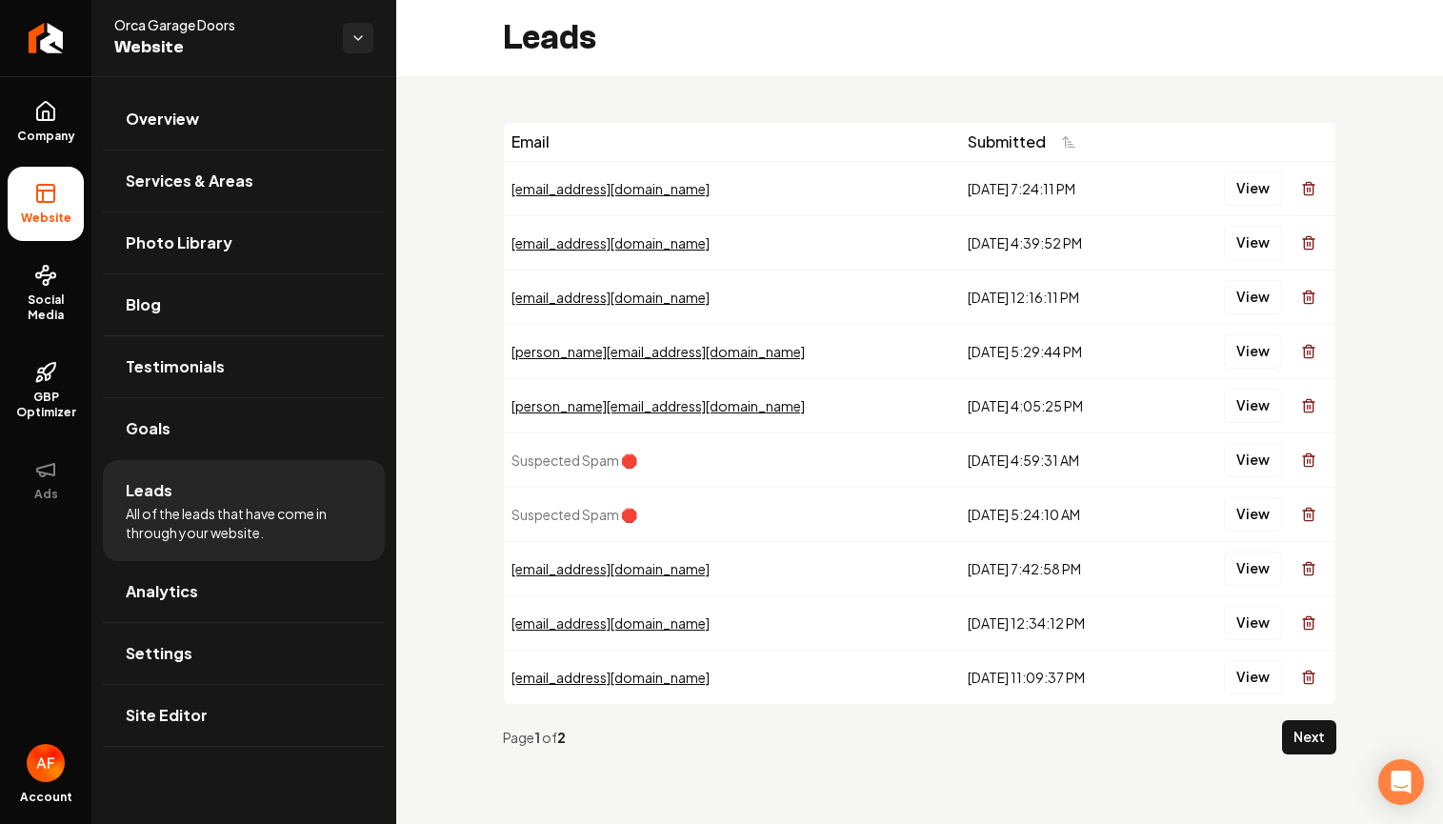
click at [1044, 359] on div "[DATE] 5:29:44 PM" at bounding box center [1060, 351] width 185 height 19
drag, startPoint x: 1044, startPoint y: 359, endPoint x: 497, endPoint y: 177, distance: 576.1
click at [509, 172] on tbody "[EMAIL_ADDRESS][DOMAIN_NAME] [DATE] 7:24:11 PM View [PERSON_NAME][EMAIL_ADDRESS…" at bounding box center [919, 432] width 831 height 543
click at [498, 177] on div "Email Submitted [EMAIL_ADDRESS][DOMAIN_NAME] [DATE] 7:24:11 PM View [PERSON_NAM…" at bounding box center [919, 445] width 1047 height 739
drag, startPoint x: 525, startPoint y: 190, endPoint x: 1063, endPoint y: 357, distance: 563.5
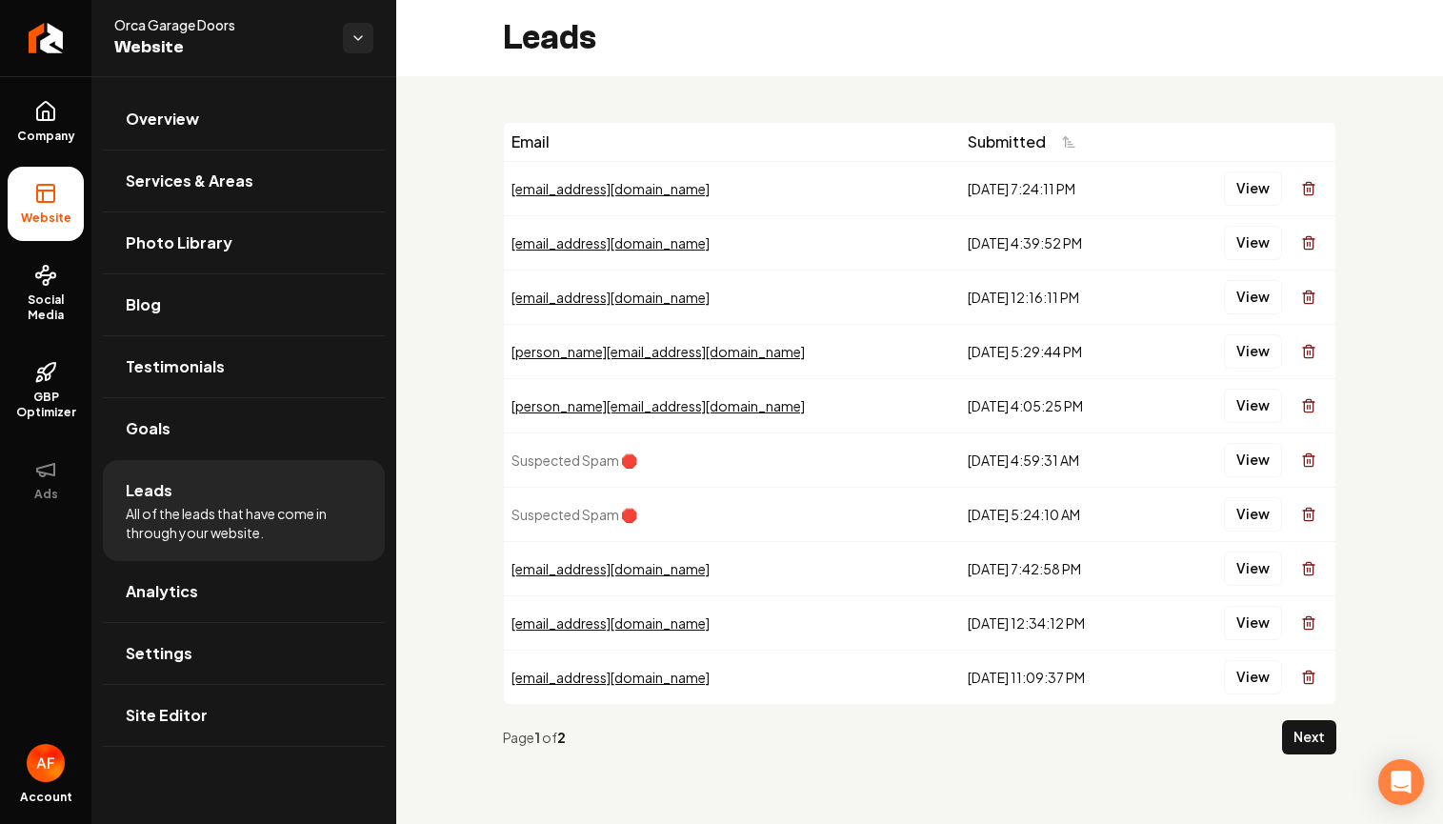
click at [1063, 357] on div "Email Submitted [EMAIL_ADDRESS][DOMAIN_NAME] [DATE] 7:24:11 PM View [PERSON_NAM…" at bounding box center [919, 445] width 1047 height 739
click at [1062, 357] on div "[DATE] 5:29:44 PM" at bounding box center [1060, 351] width 185 height 19
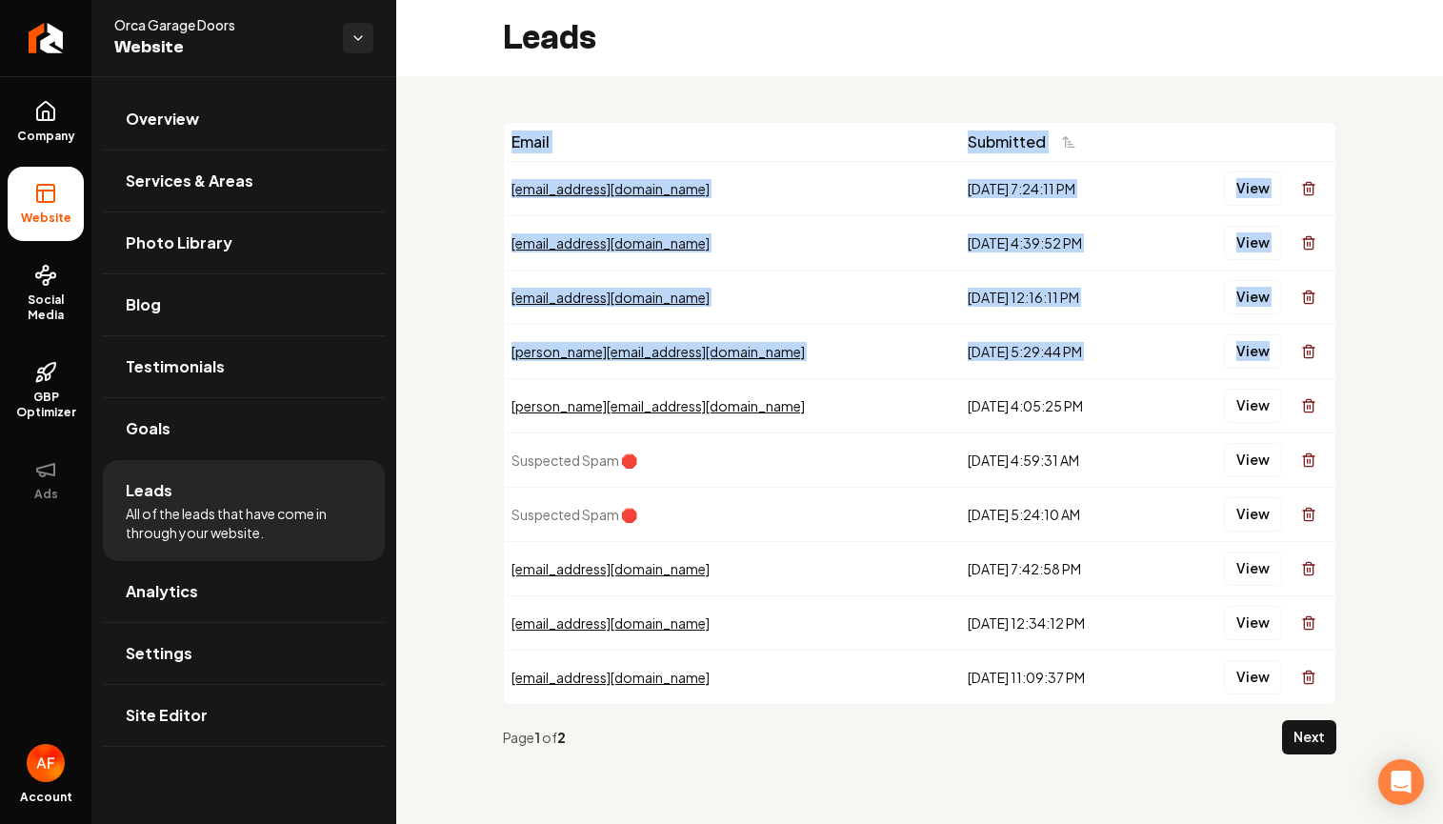
drag, startPoint x: 1330, startPoint y: 368, endPoint x: 491, endPoint y: 134, distance: 870.8
click at [491, 134] on div "Email Submitted [EMAIL_ADDRESS][DOMAIN_NAME] [DATE] 7:24:11 PM View [PERSON_NAM…" at bounding box center [919, 445] width 1047 height 739
click at [498, 137] on div "Email Submitted [EMAIL_ADDRESS][DOMAIN_NAME] [DATE] 7:24:11 PM View [PERSON_NAM…" at bounding box center [919, 445] width 1047 height 739
drag, startPoint x: 498, startPoint y: 137, endPoint x: 1323, endPoint y: 372, distance: 857.6
click at [1323, 372] on div "Email Submitted [EMAIL_ADDRESS][DOMAIN_NAME] [DATE] 7:24:11 PM View [PERSON_NAM…" at bounding box center [919, 445] width 1047 height 739
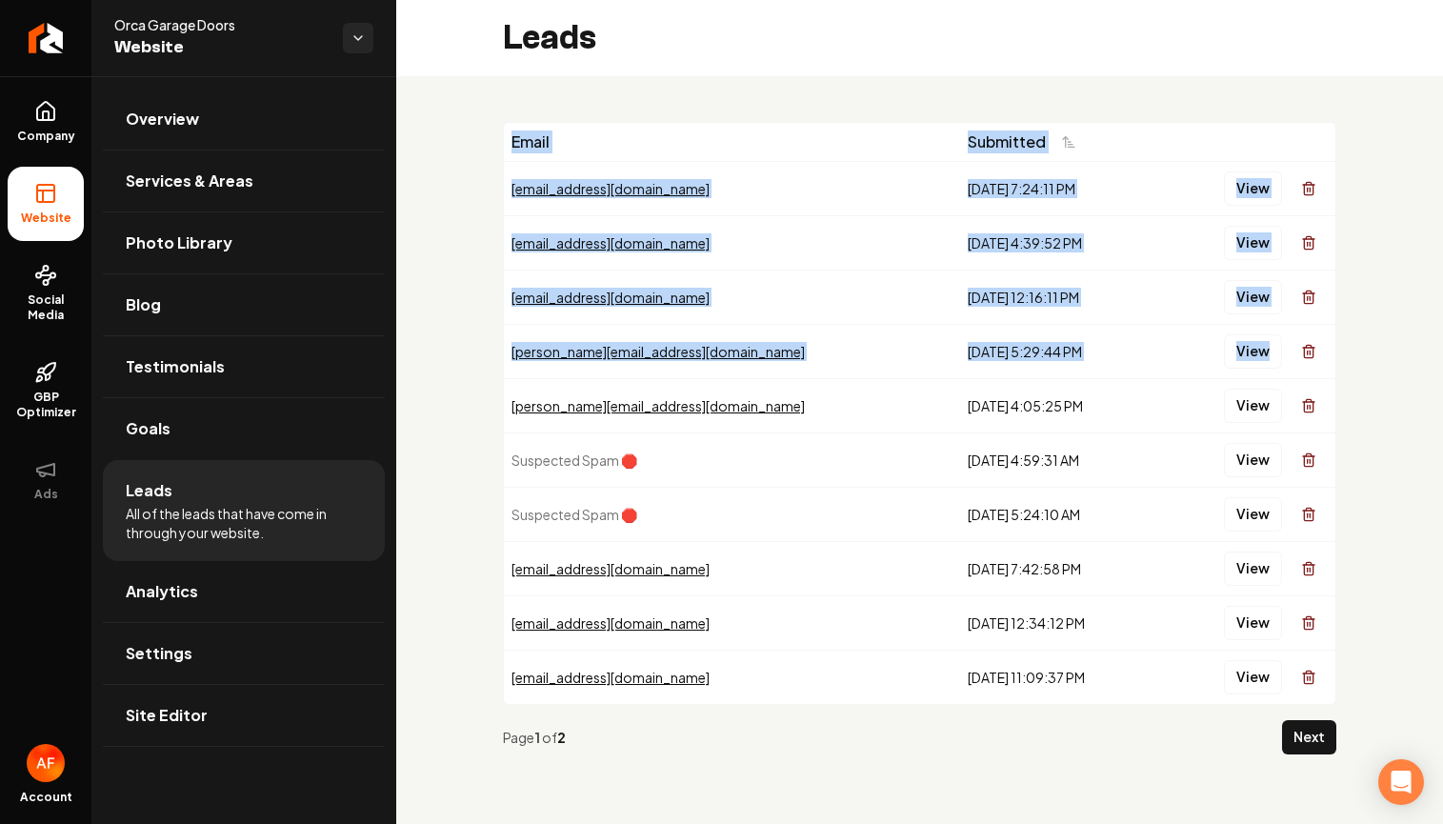
click at [631, 289] on div "[EMAIL_ADDRESS][DOMAIN_NAME]" at bounding box center [731, 297] width 441 height 19
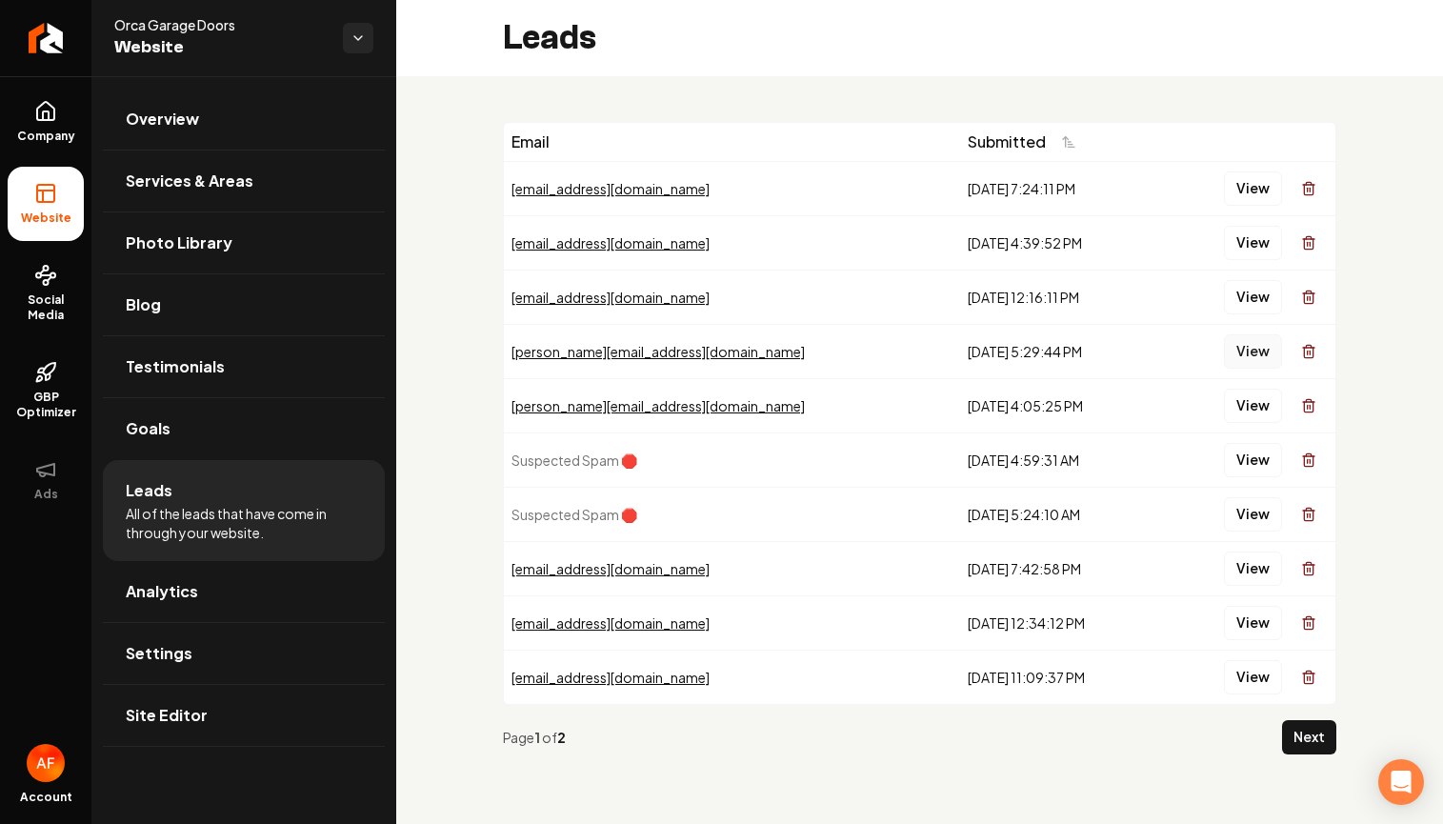
click at [1243, 349] on button "View" at bounding box center [1253, 351] width 58 height 34
click at [1261, 309] on button "View" at bounding box center [1253, 297] width 58 height 34
click at [1244, 233] on button "View" at bounding box center [1253, 243] width 58 height 34
click at [1246, 183] on button "View" at bounding box center [1253, 188] width 58 height 34
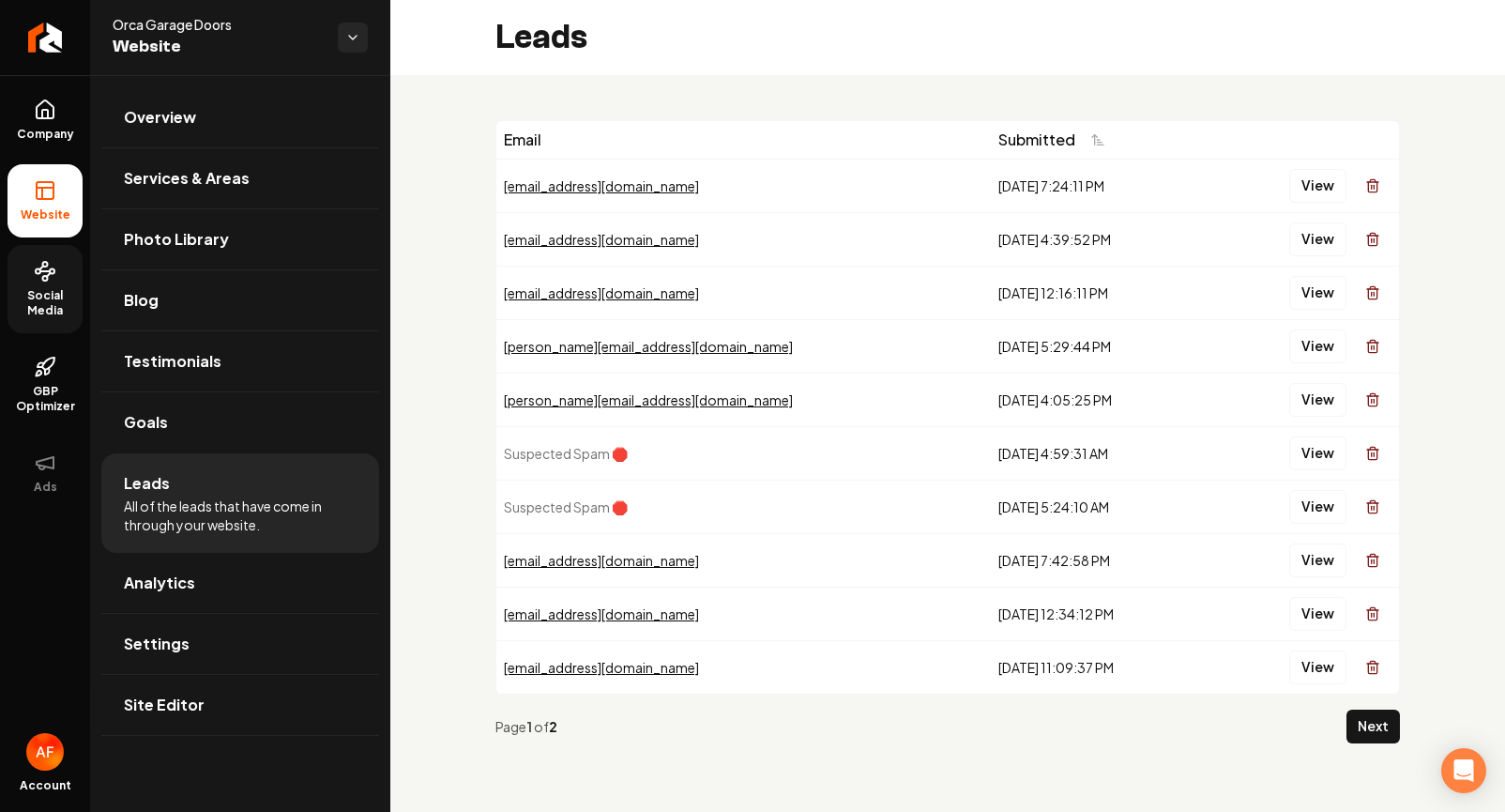
click at [64, 304] on span "Social Media" at bounding box center [45, 303] width 75 height 30
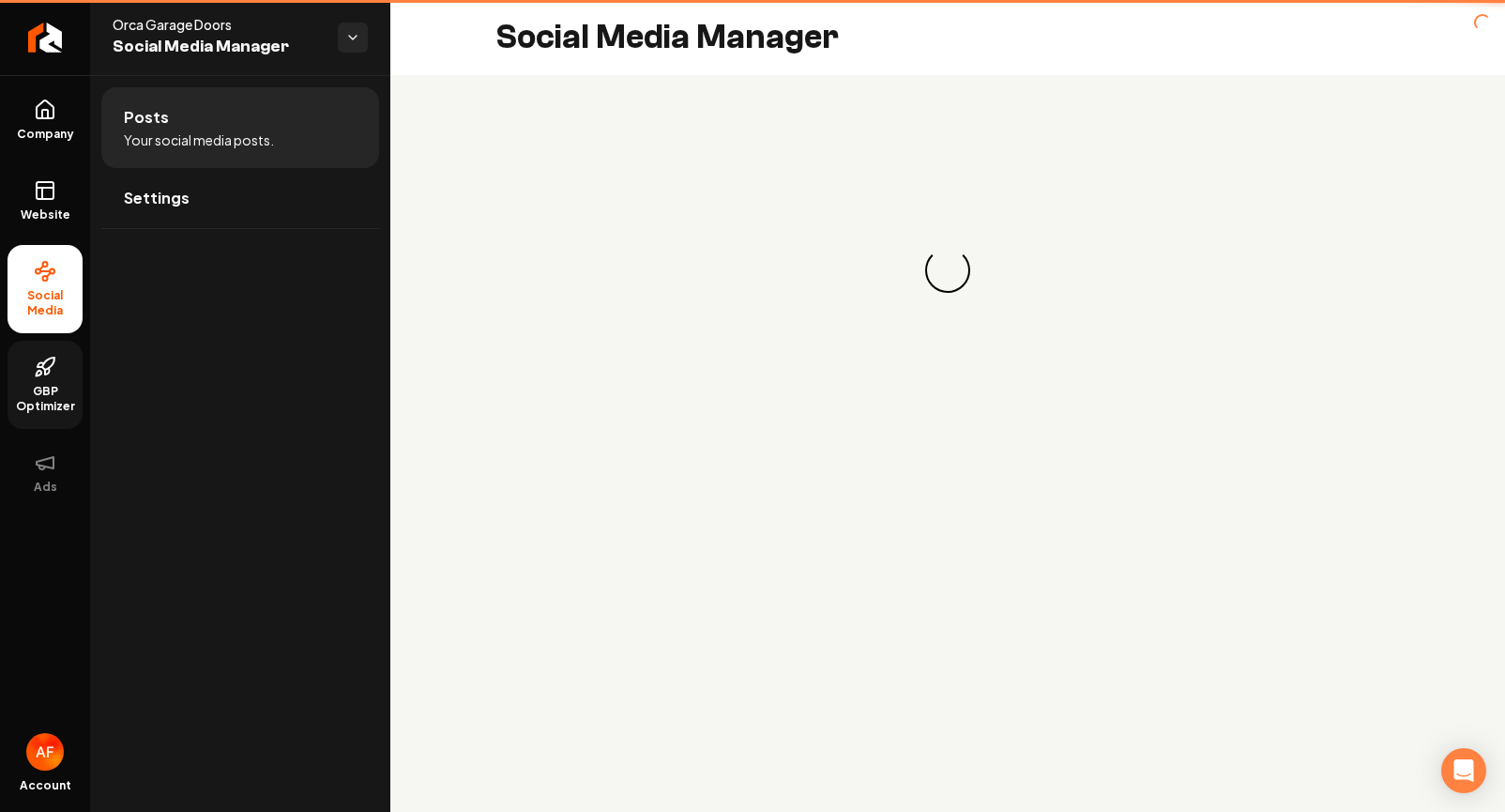
click at [51, 389] on span "GBP Optimizer" at bounding box center [45, 398] width 75 height 30
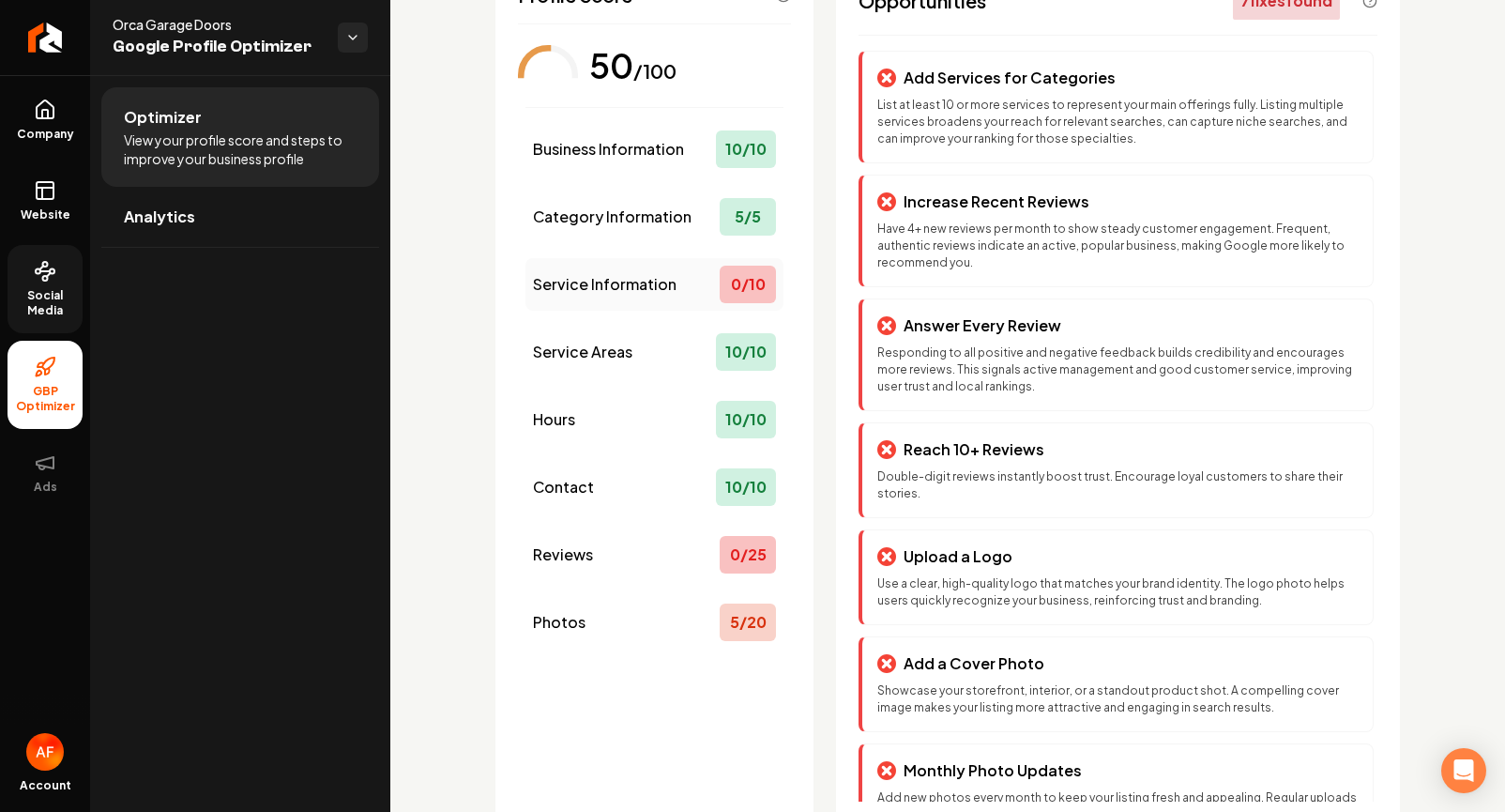
click at [727, 288] on div "0 / 10" at bounding box center [747, 284] width 56 height 37
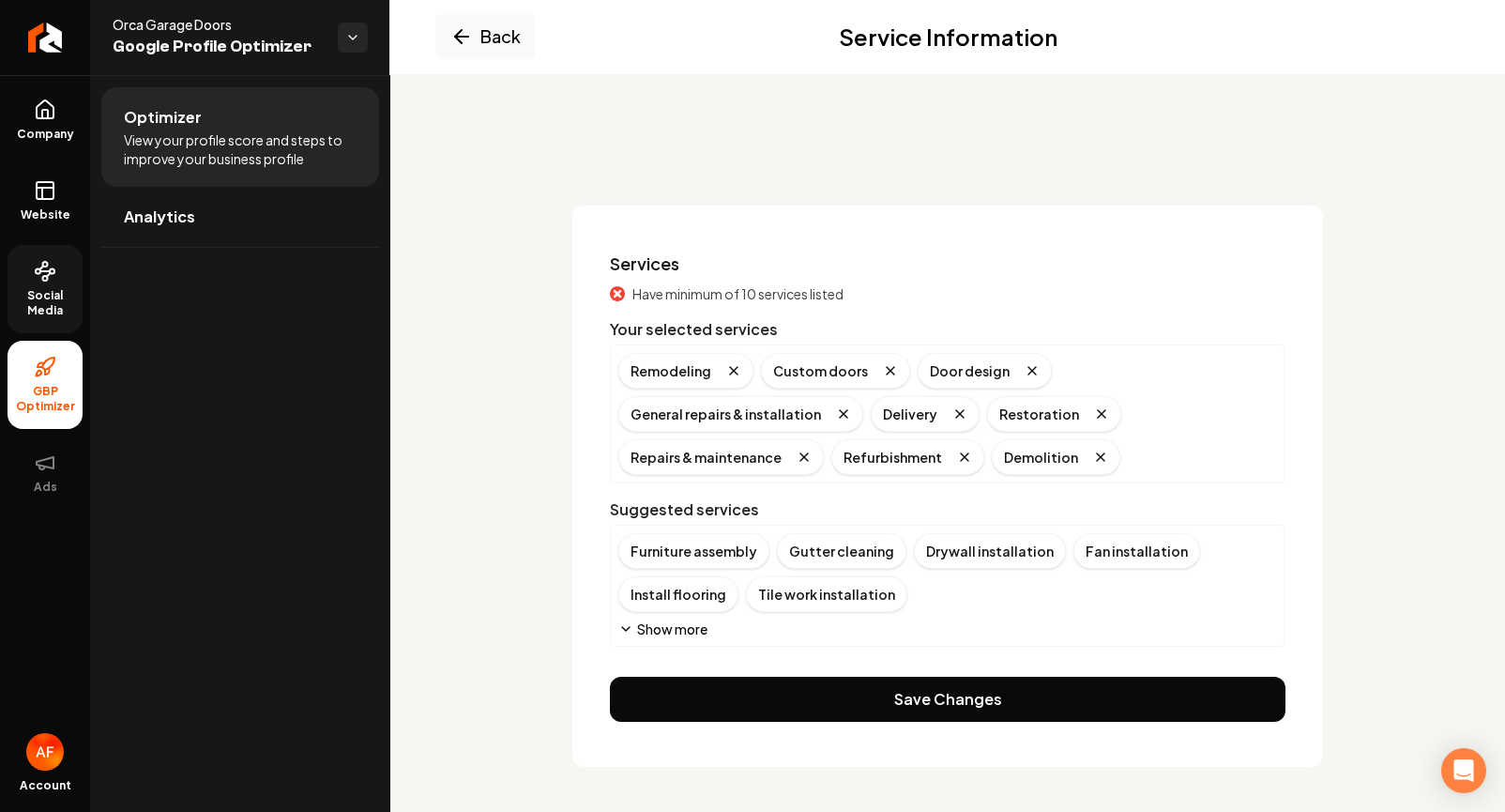
scroll to position [5, 0]
click at [686, 625] on button "Show more" at bounding box center [663, 628] width 89 height 19
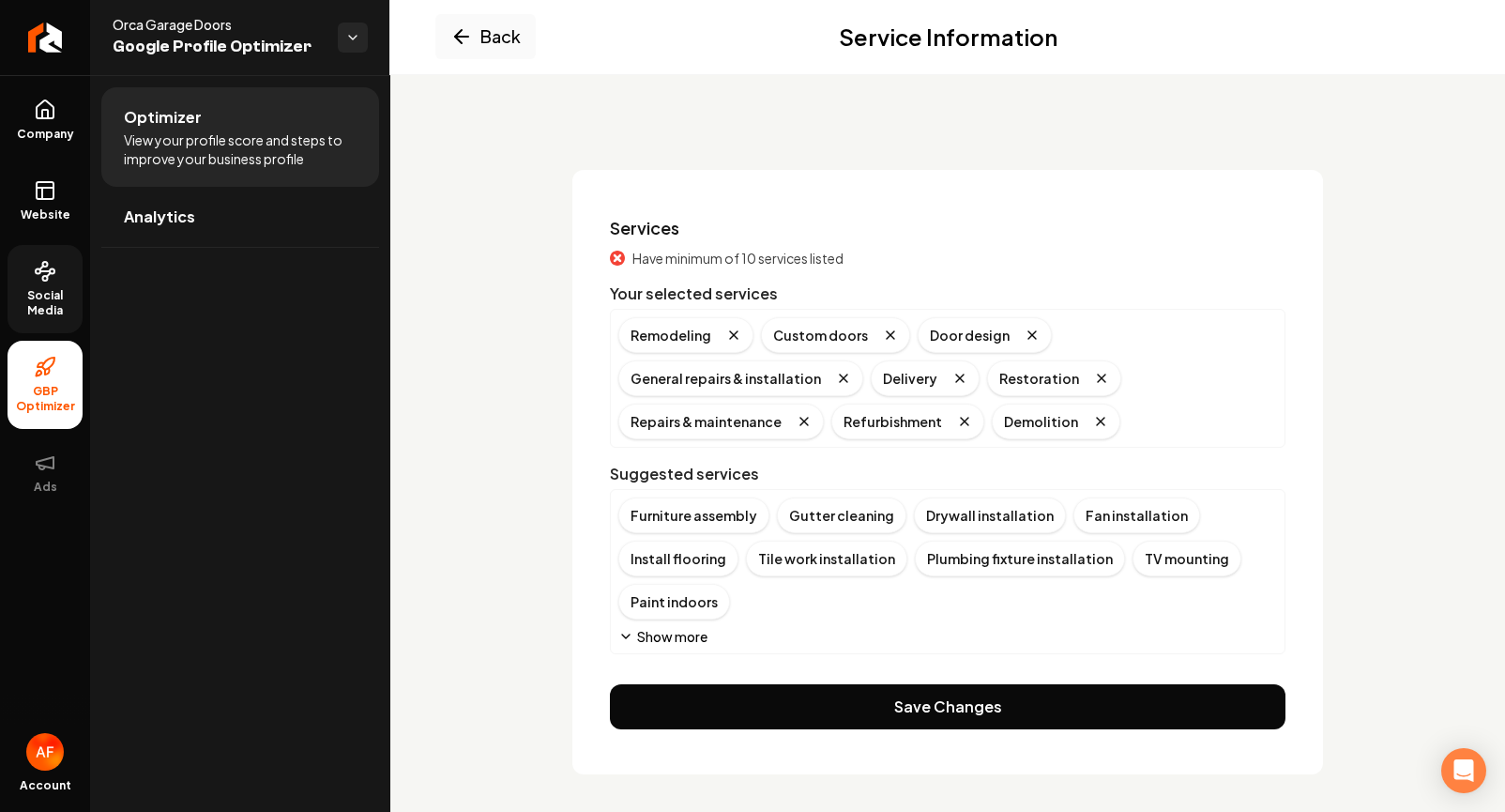
scroll to position [48, 0]
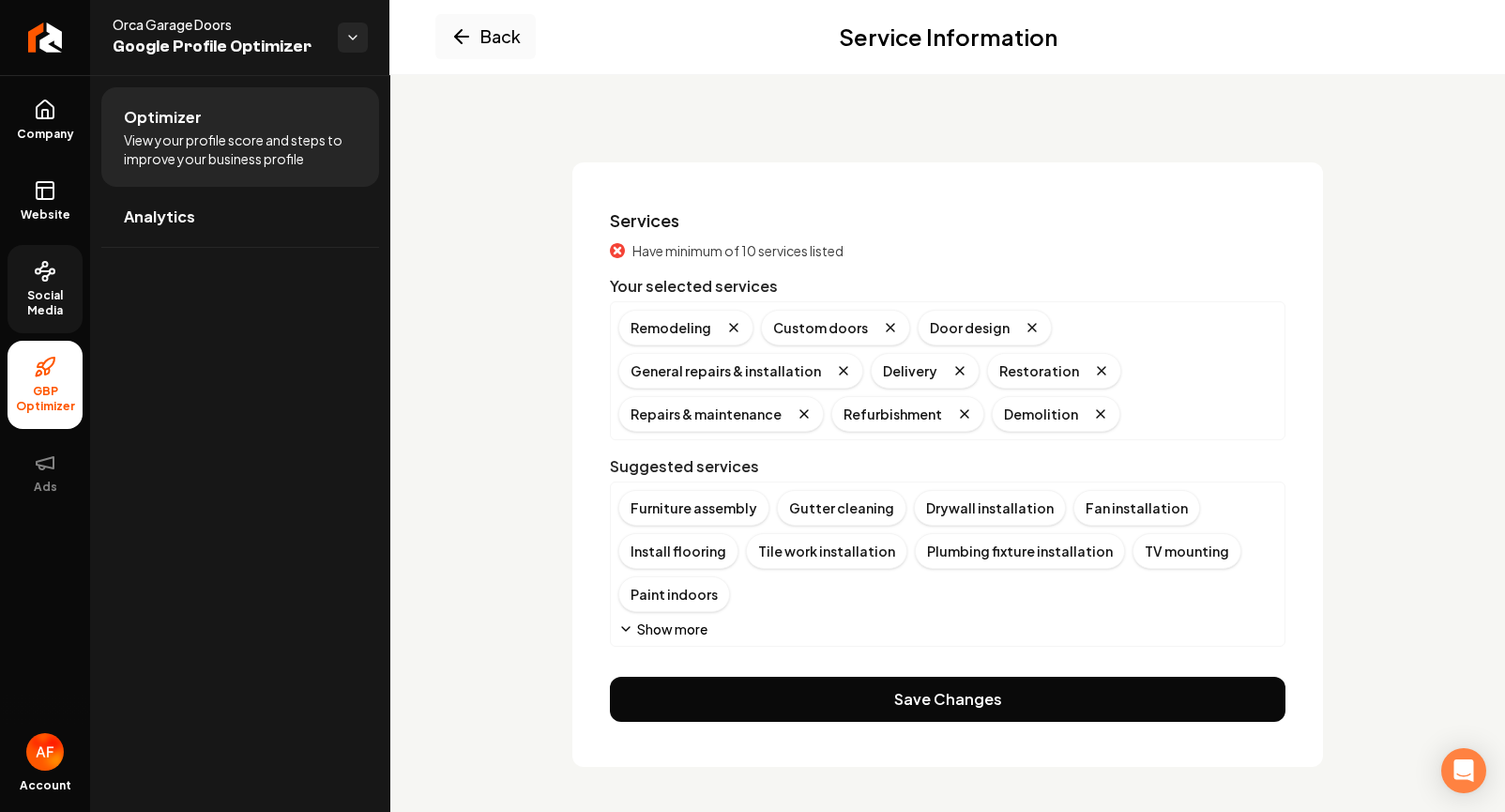
click at [677, 628] on button "Show more" at bounding box center [663, 628] width 89 height 19
click at [805, 603] on div "Exterior painting" at bounding box center [804, 594] width 135 height 35
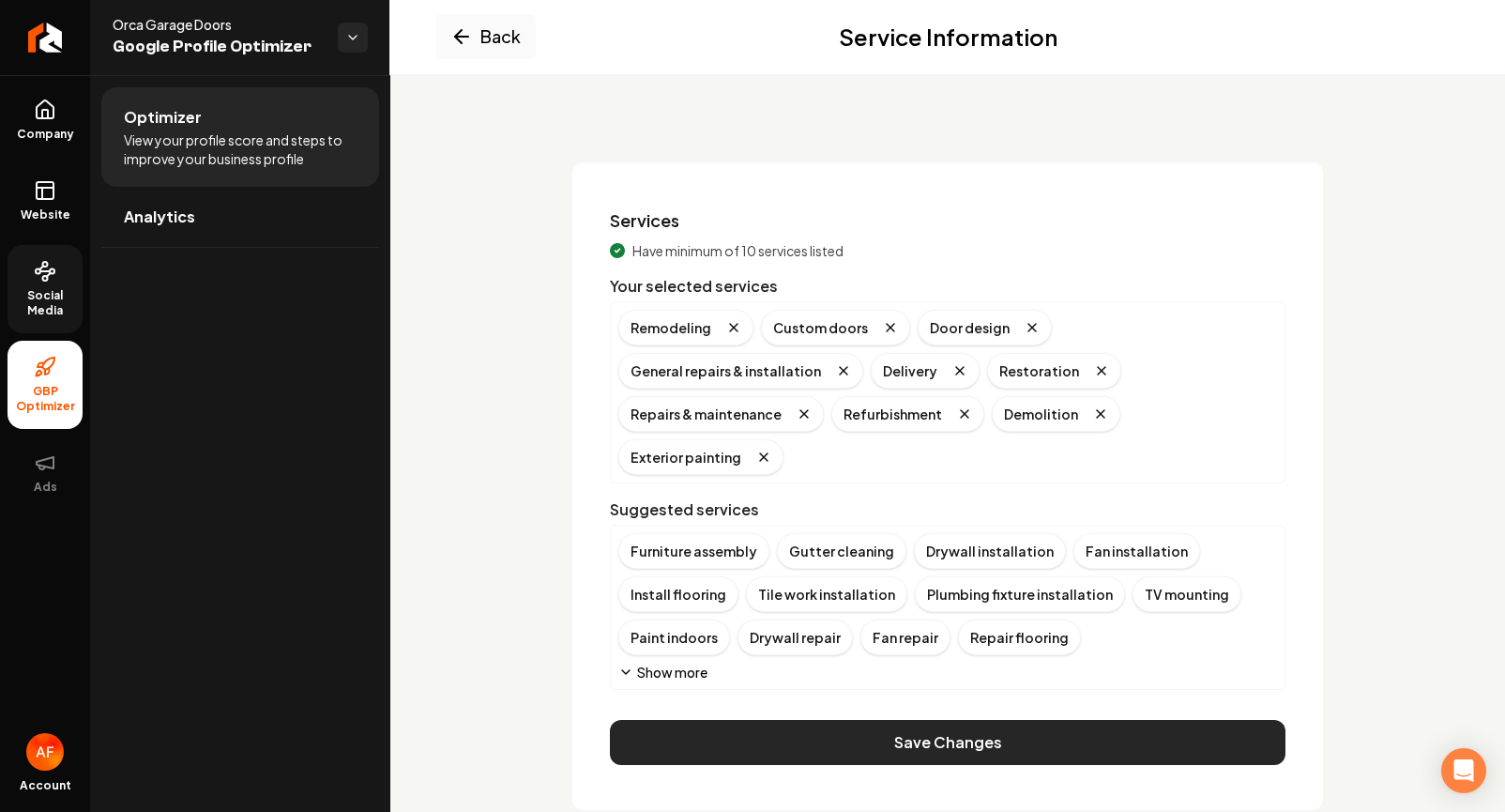
click at [962, 719] on button "Save Changes" at bounding box center [948, 742] width 676 height 45
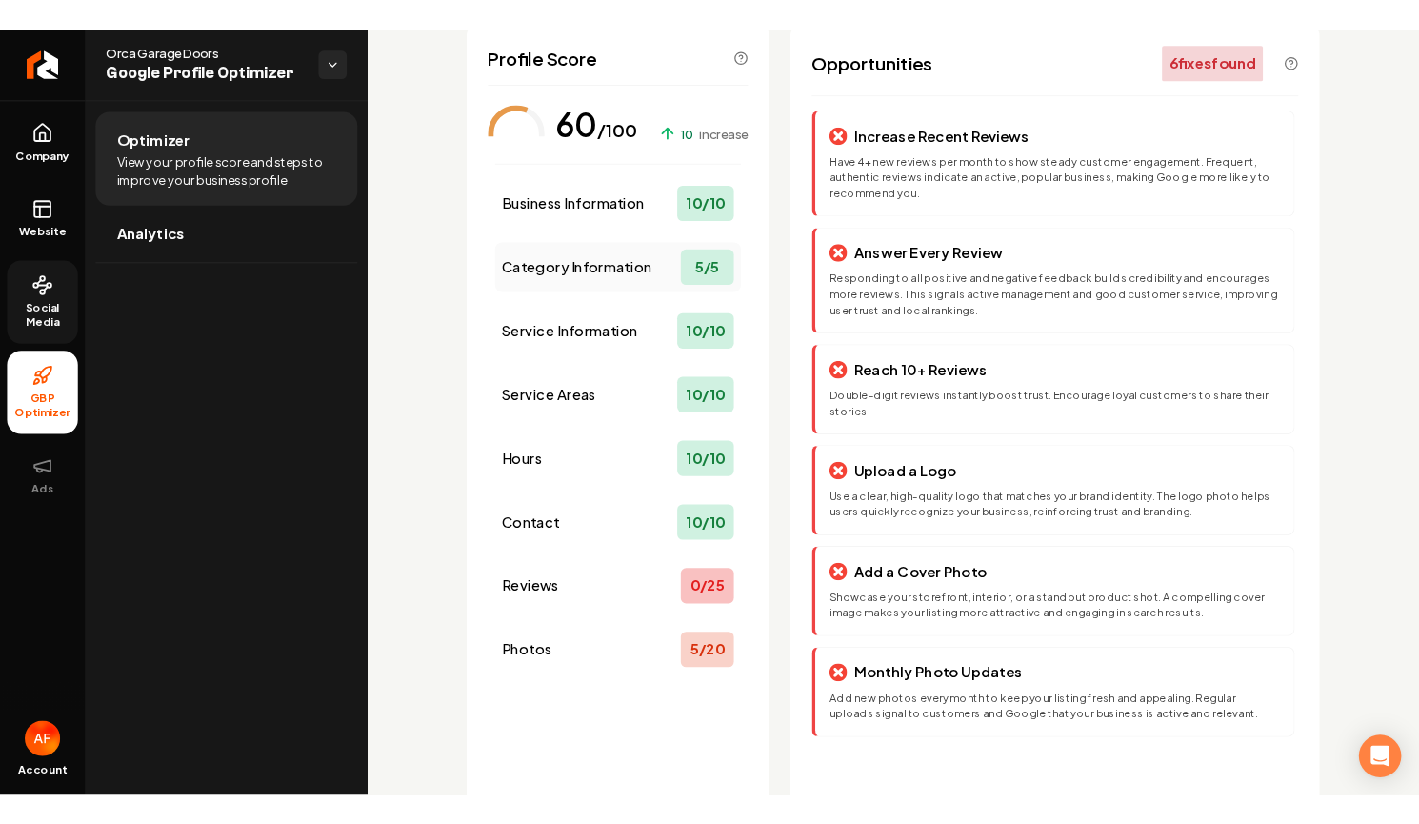
scroll to position [0, 0]
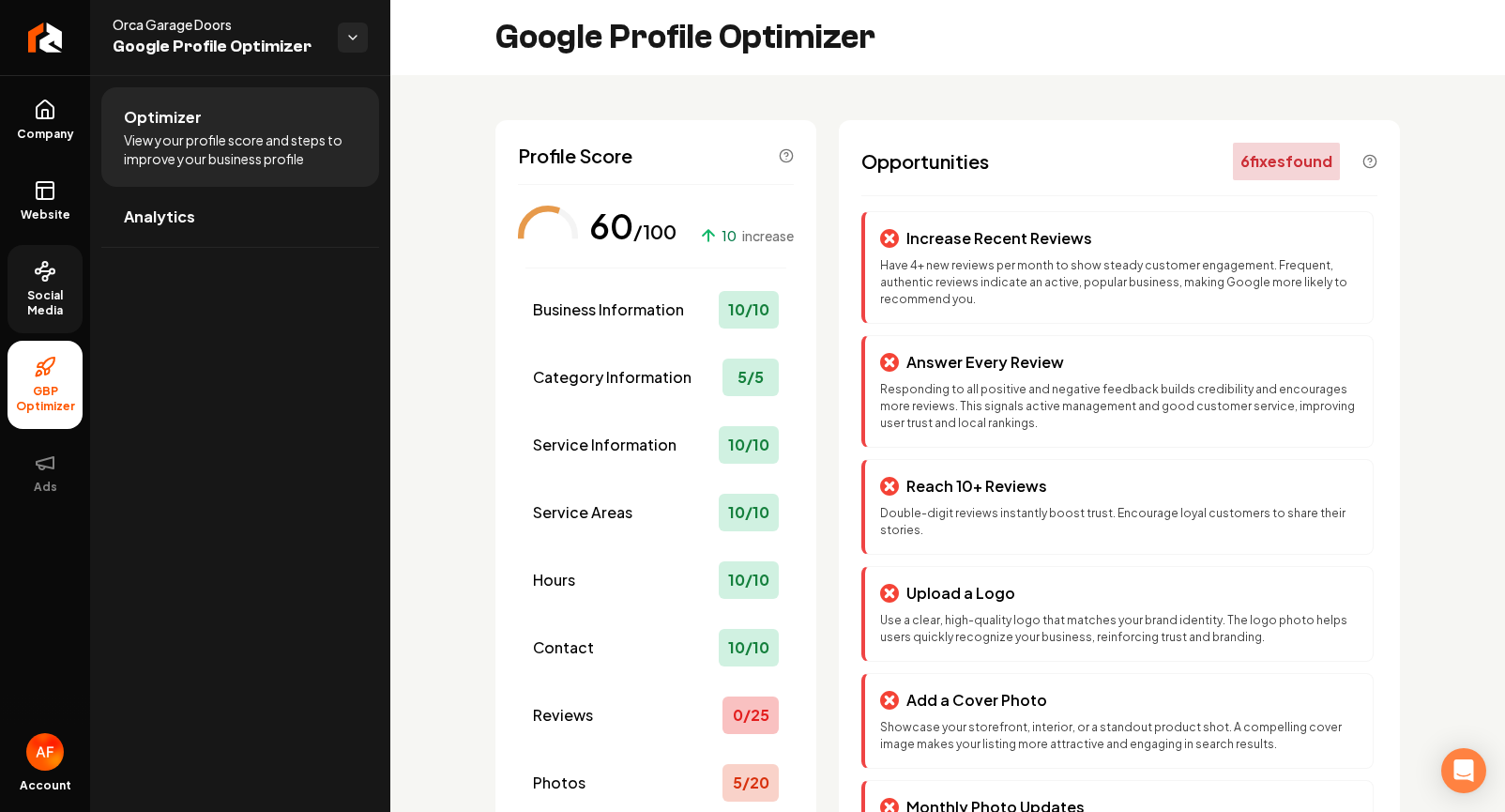
click at [40, 294] on span "Social Media" at bounding box center [45, 303] width 75 height 30
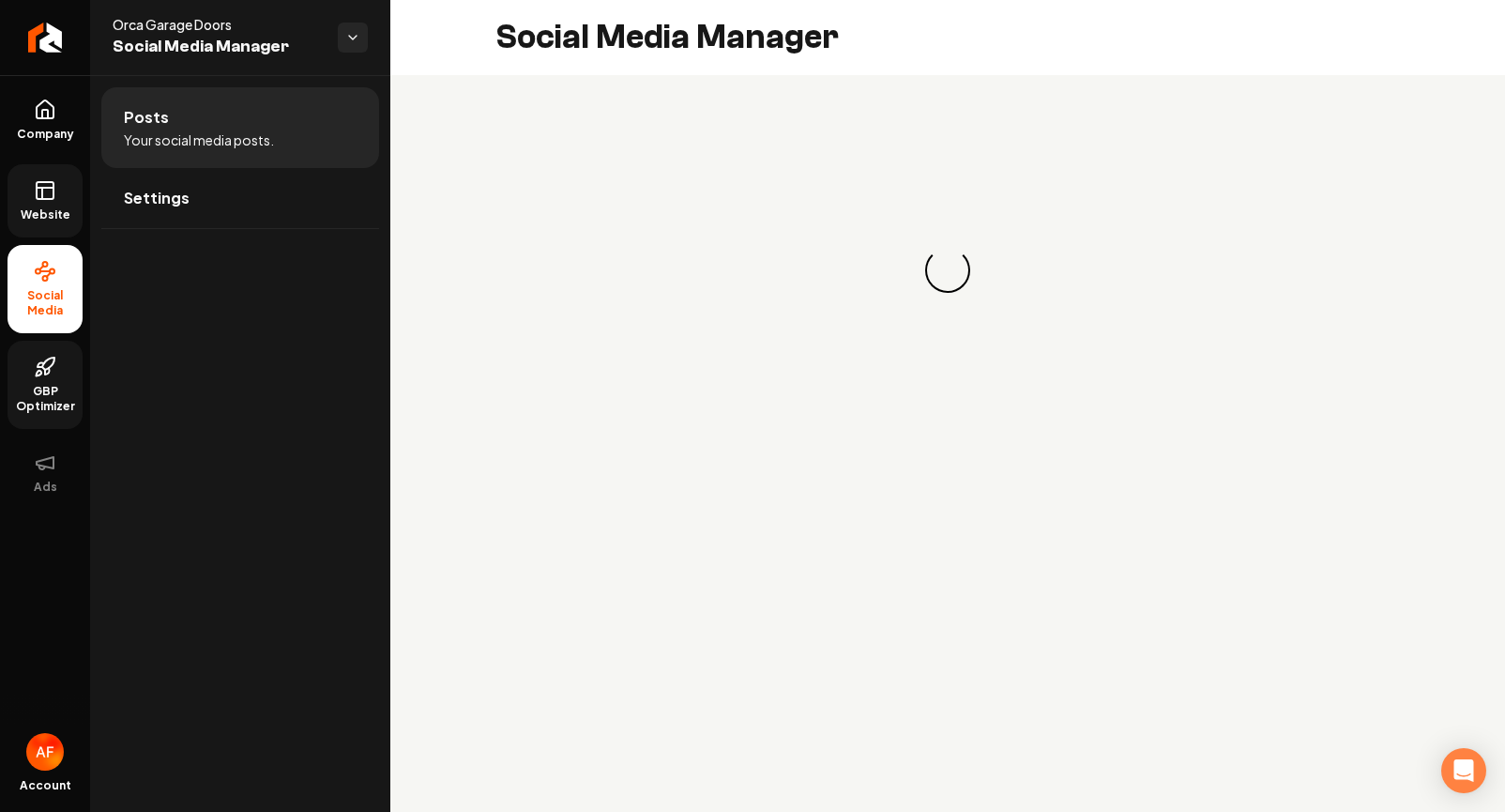
click at [49, 175] on link "Website" at bounding box center [45, 201] width 75 height 73
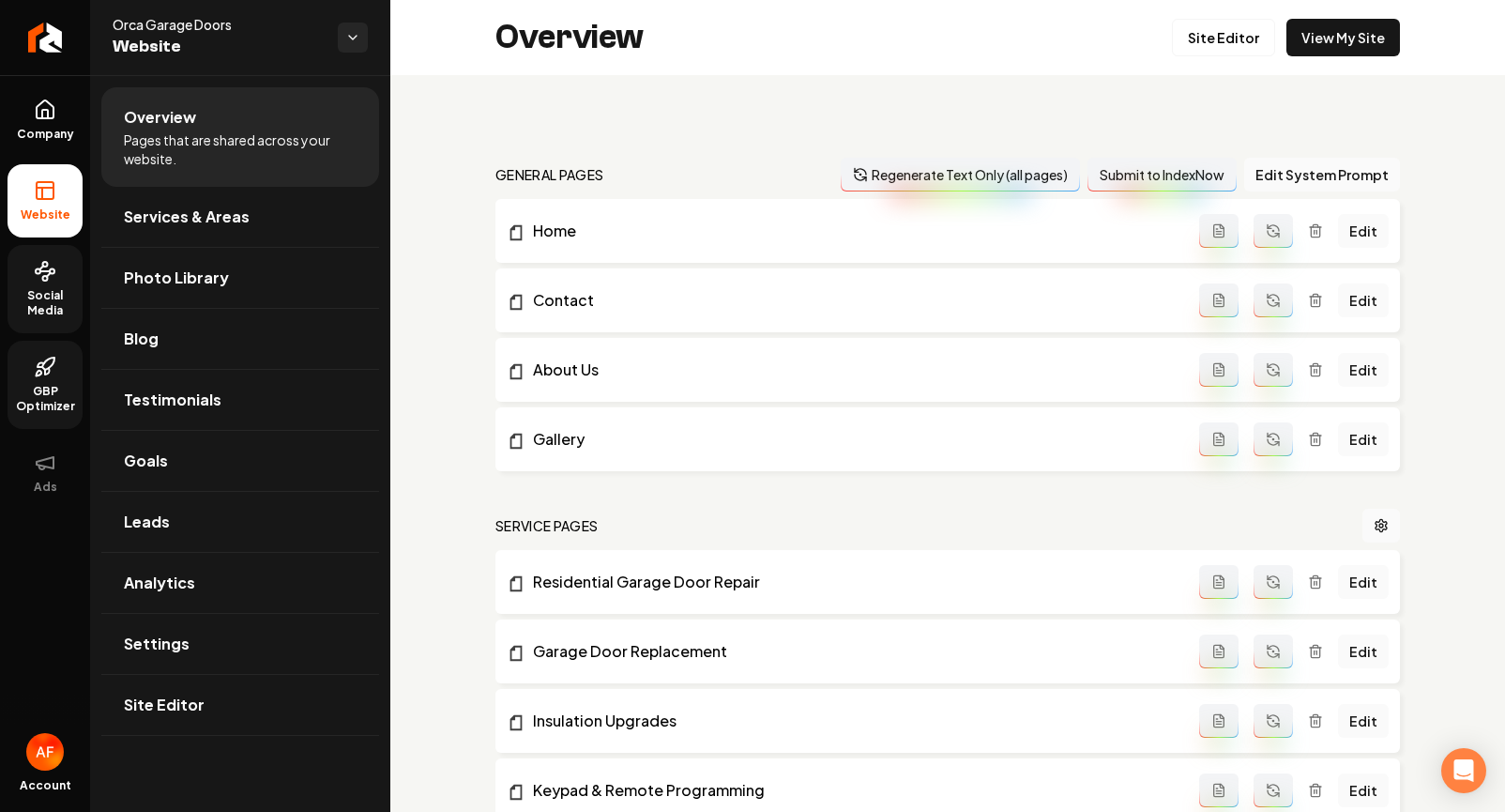
click at [49, 185] on icon at bounding box center [44, 190] width 23 height 23
click at [175, 474] on link "Goals" at bounding box center [240, 460] width 278 height 60
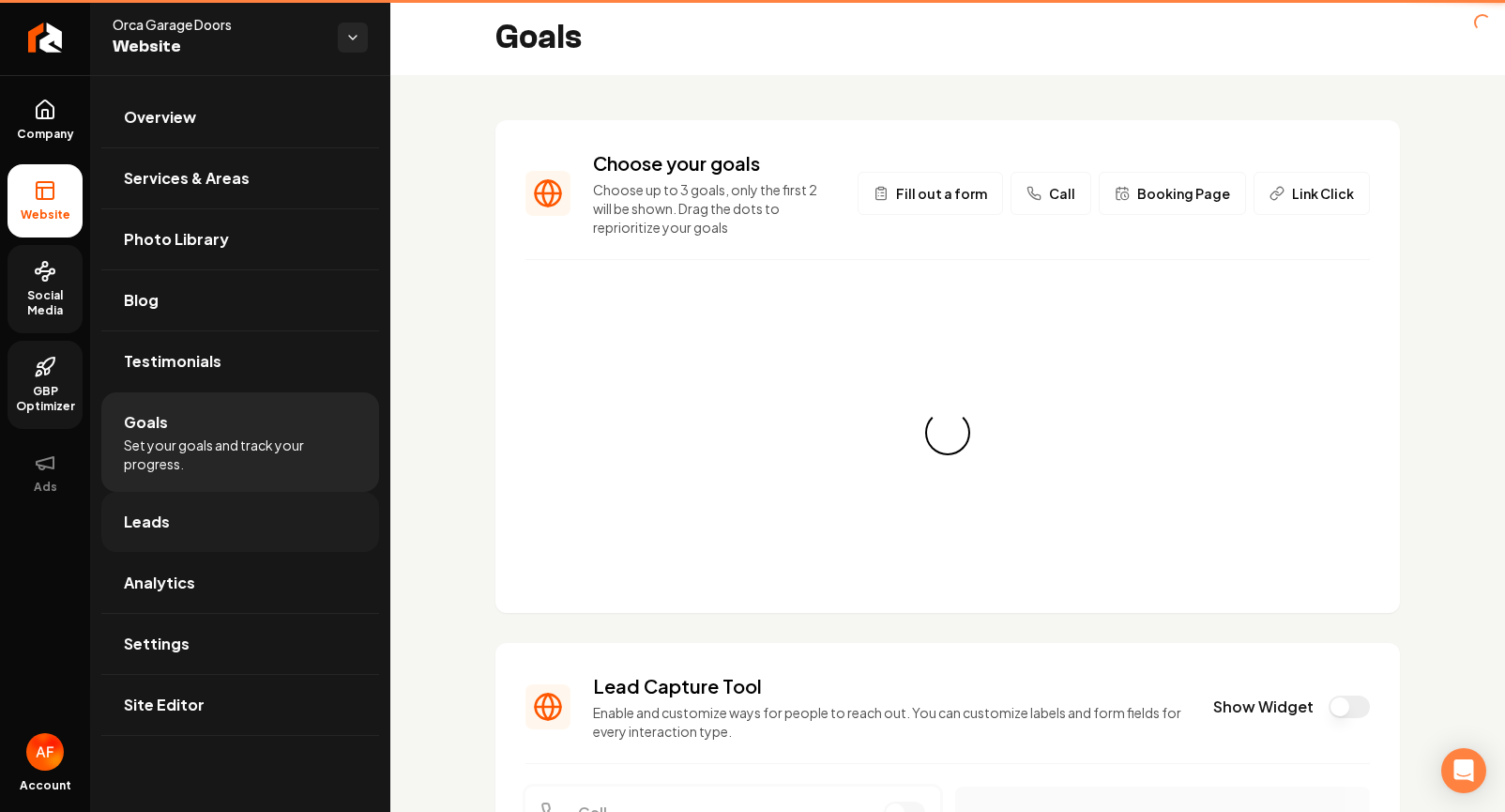
click at [177, 495] on link "Leads" at bounding box center [240, 521] width 278 height 60
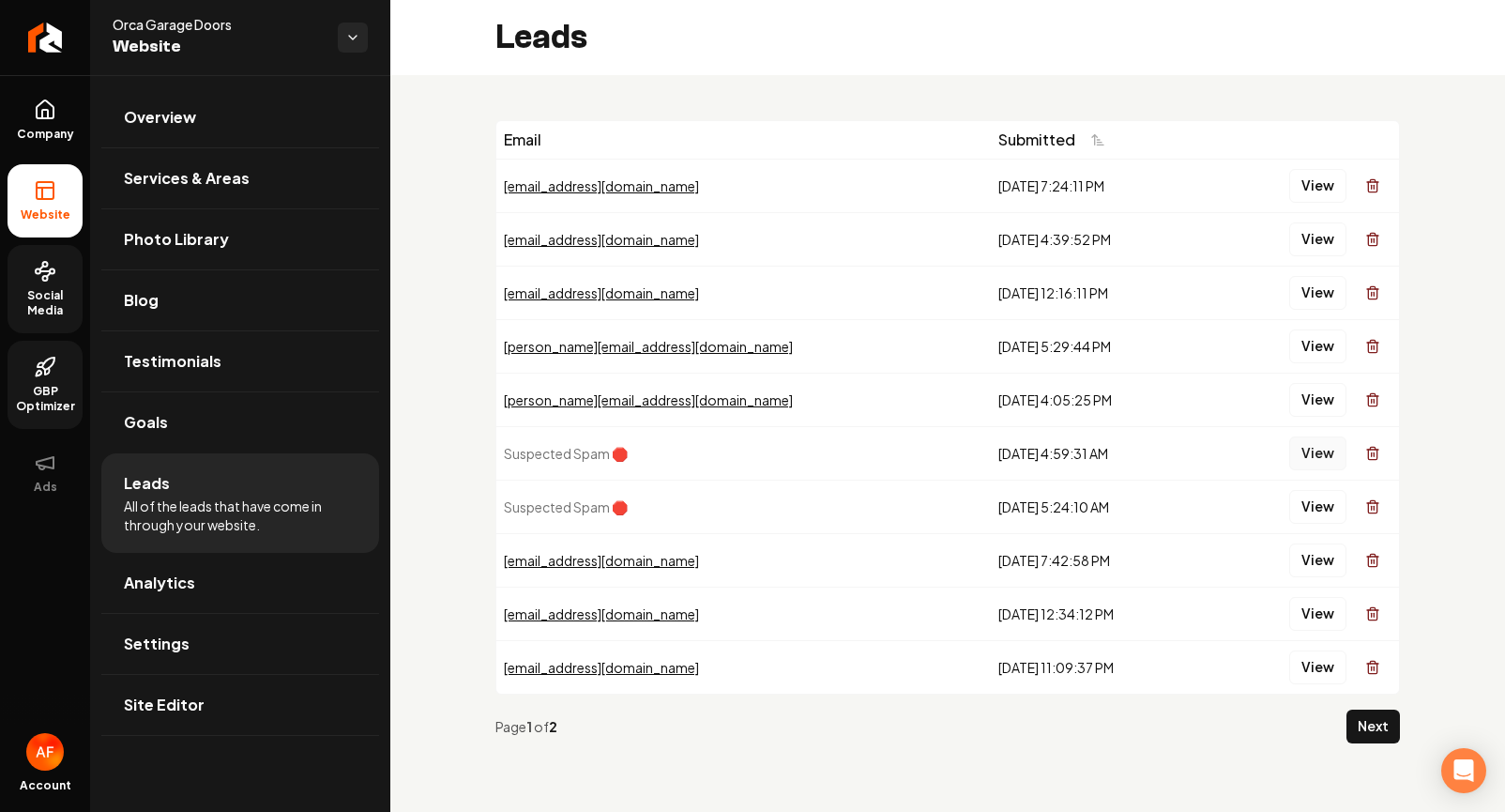
click at [1316, 447] on button "View" at bounding box center [1318, 453] width 57 height 34
click at [1386, 737] on button "Next" at bounding box center [1374, 726] width 53 height 34
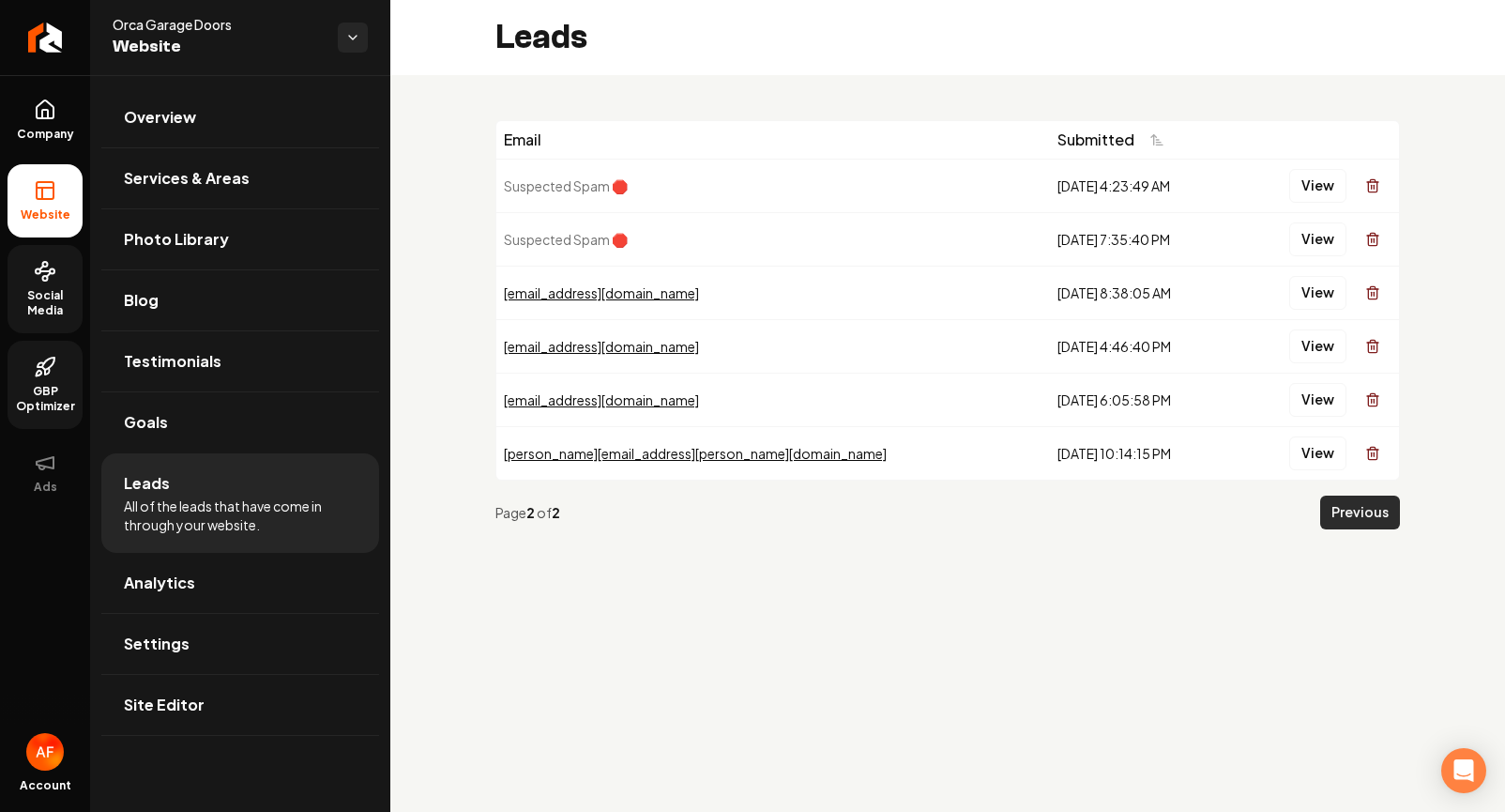
click at [1360, 521] on button "Previous" at bounding box center [1360, 512] width 80 height 34
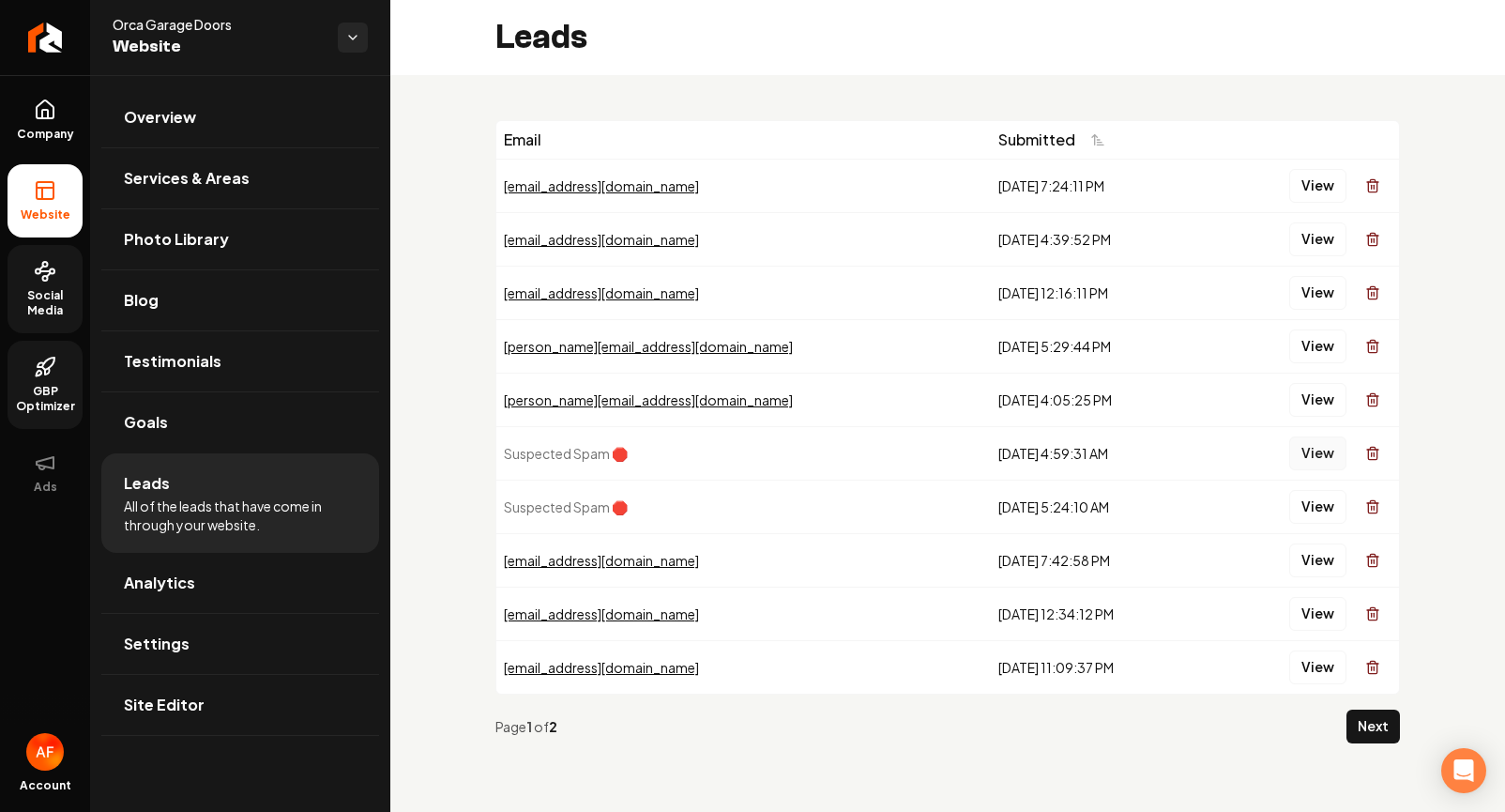
click at [1313, 449] on button "View" at bounding box center [1318, 453] width 57 height 34
click at [1319, 516] on button "View" at bounding box center [1318, 507] width 57 height 34
click at [1307, 508] on button "View" at bounding box center [1318, 507] width 57 height 34
click at [1325, 453] on button "View" at bounding box center [1318, 453] width 57 height 34
click at [1378, 719] on button "Next" at bounding box center [1374, 726] width 53 height 34
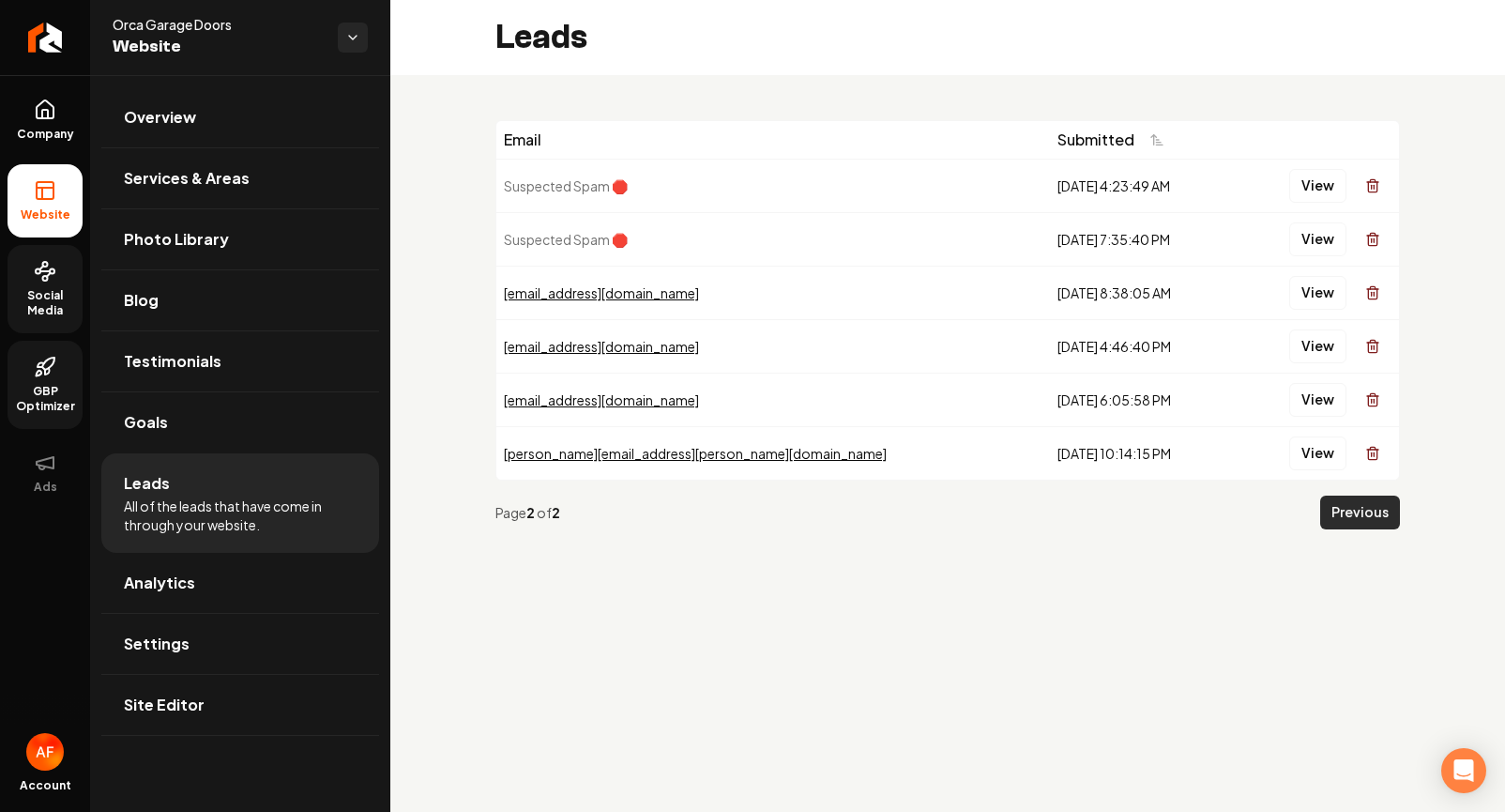
click at [1350, 503] on button "Previous" at bounding box center [1360, 512] width 80 height 34
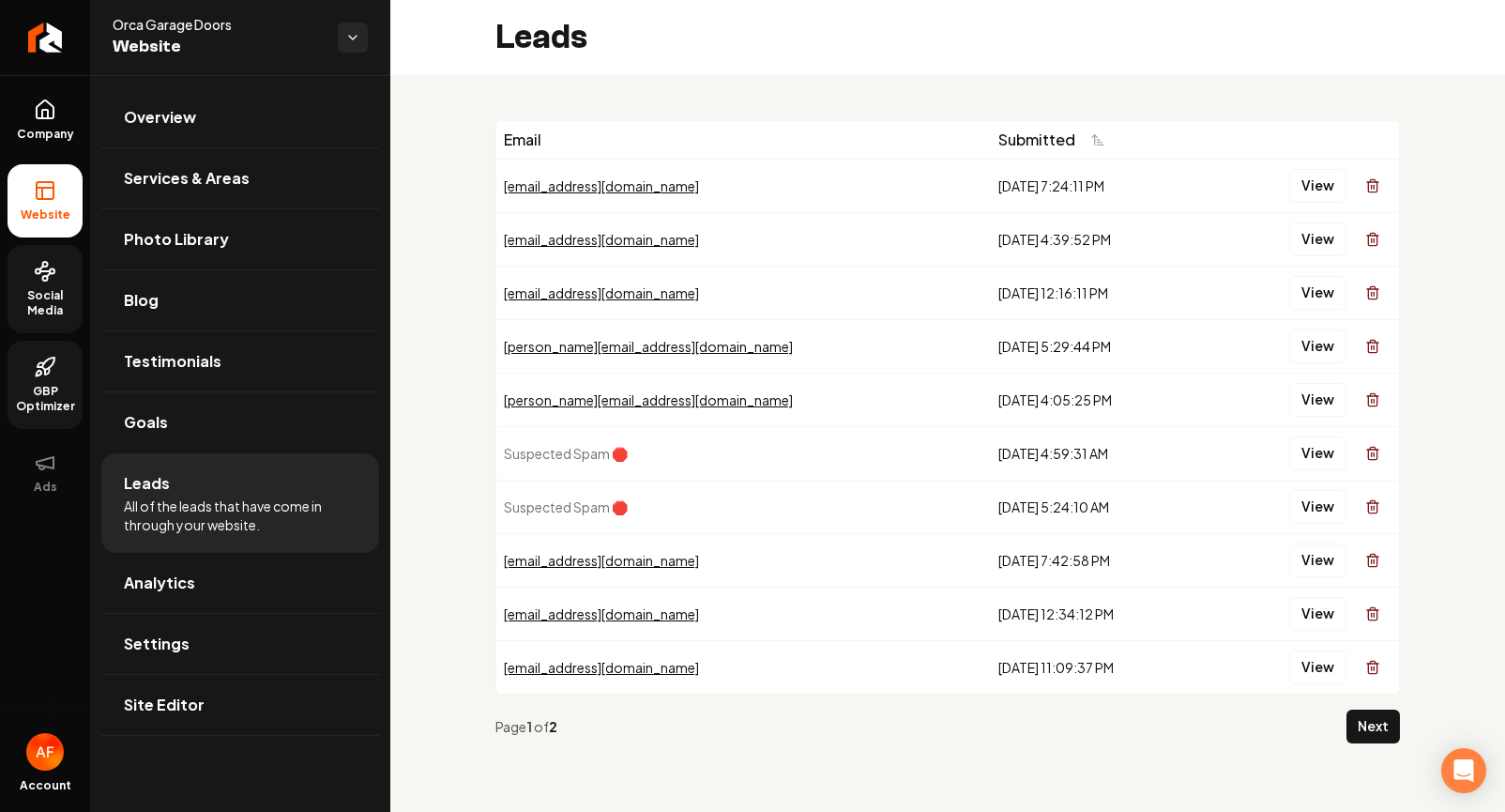
click at [33, 285] on link "Social Media" at bounding box center [45, 290] width 75 height 89
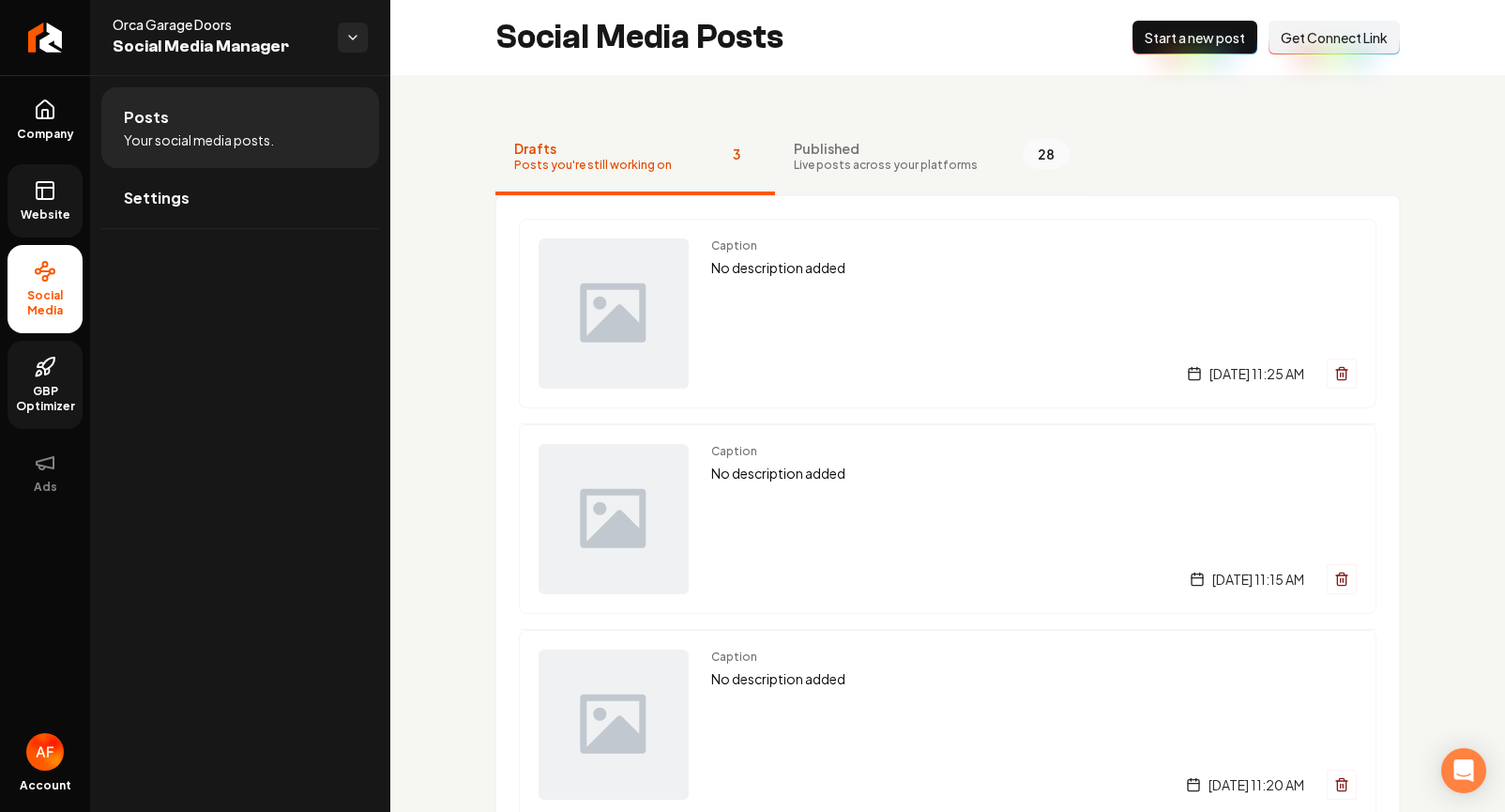
click at [904, 168] on span "Live posts across your platforms" at bounding box center [886, 165] width 184 height 15
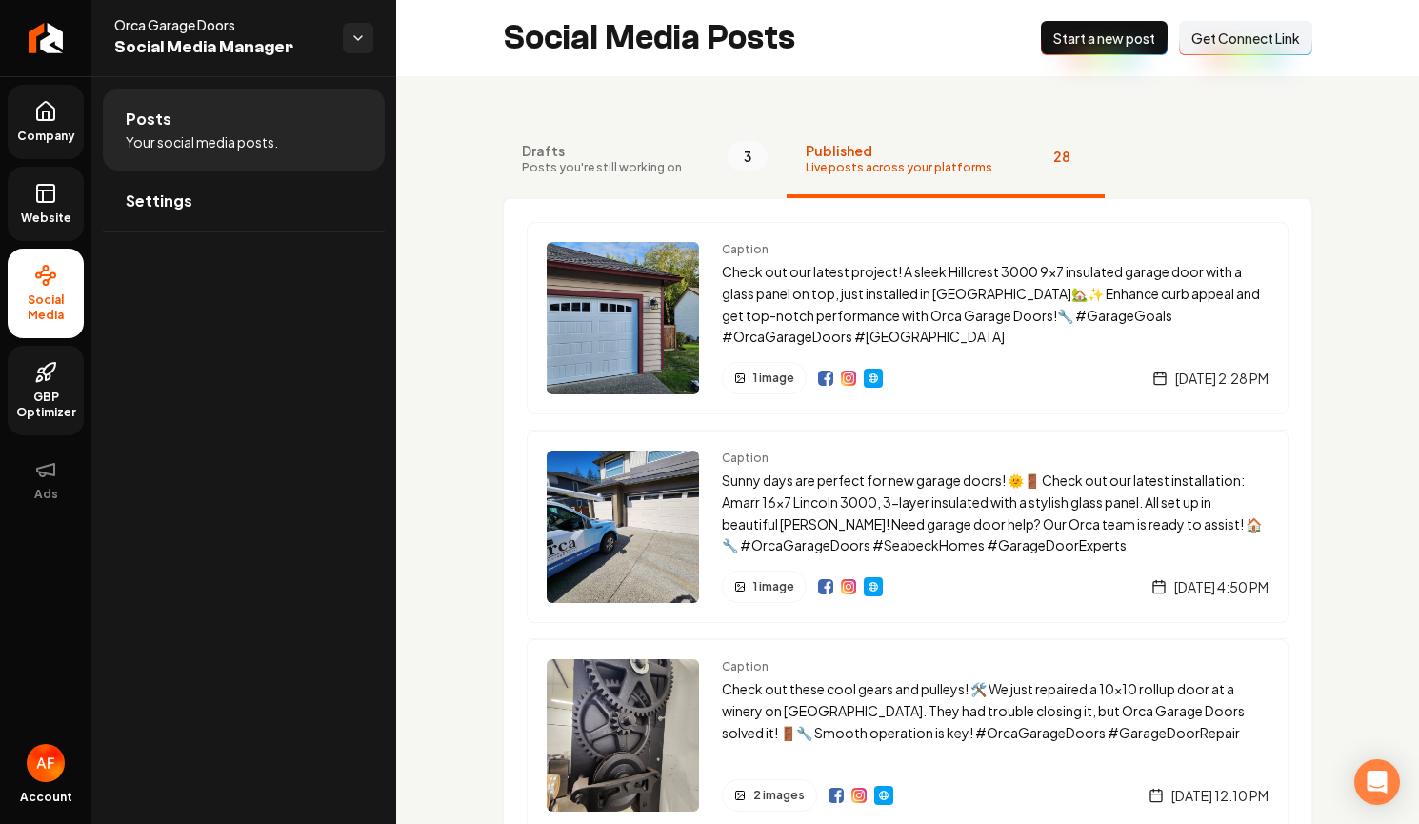
click at [23, 111] on link "Company" at bounding box center [46, 122] width 76 height 74
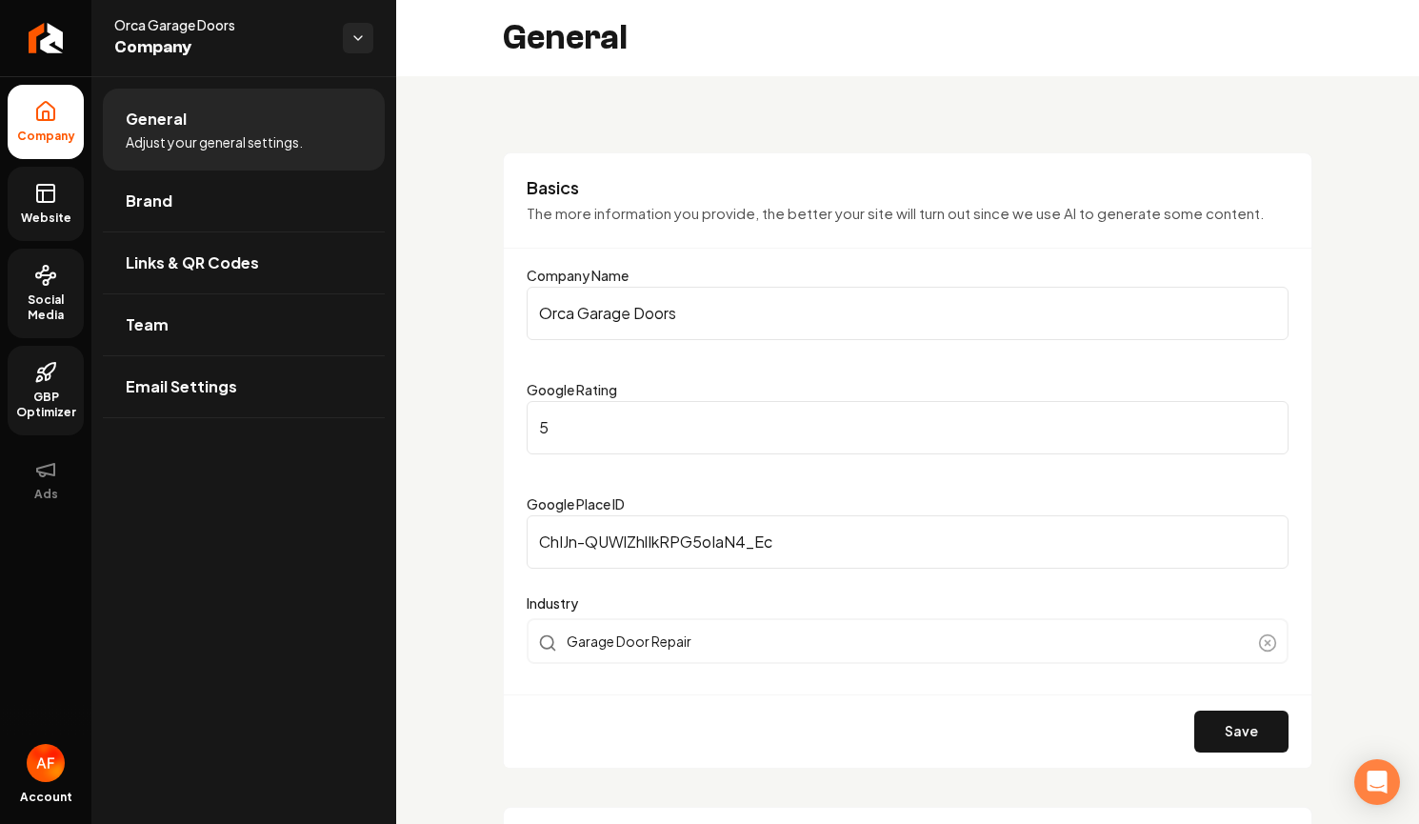
click at [54, 203] on icon at bounding box center [45, 193] width 23 height 23
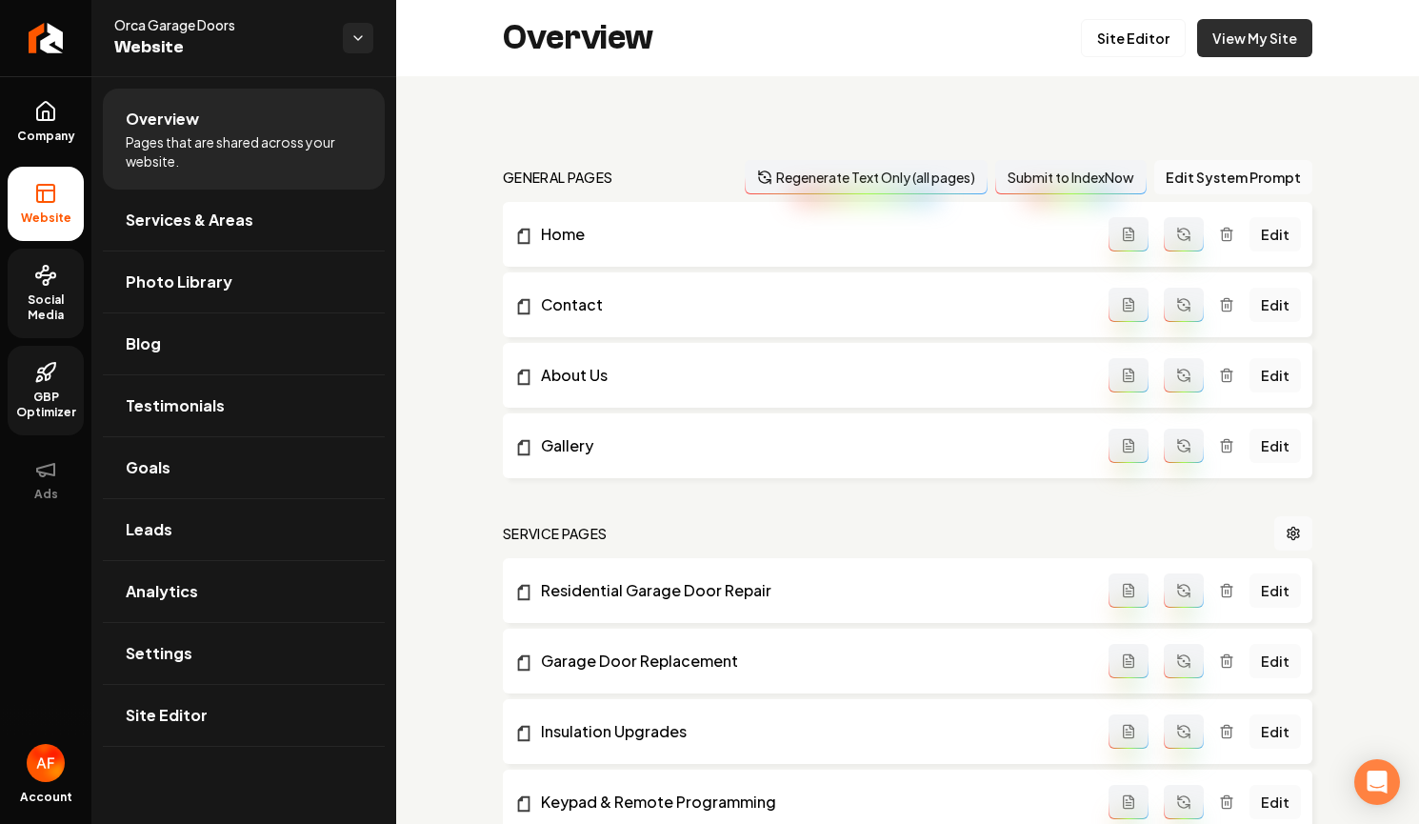
click at [1213, 47] on link "View My Site" at bounding box center [1254, 38] width 115 height 38
click at [1227, 42] on link "View My Site" at bounding box center [1254, 38] width 115 height 38
click at [1266, 36] on link "View My Site" at bounding box center [1254, 38] width 115 height 38
click at [1216, 32] on link "View My Site" at bounding box center [1254, 38] width 115 height 38
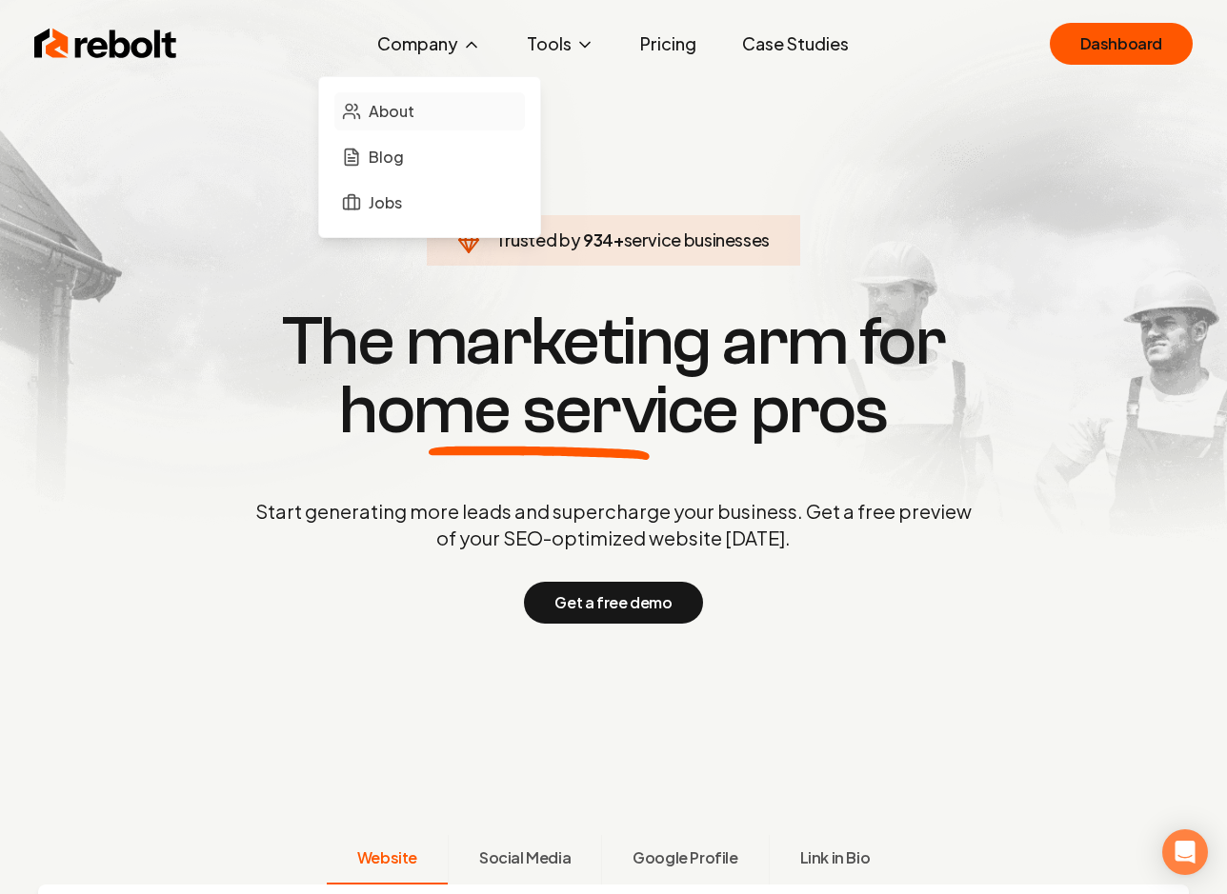
click at [376, 106] on span "About" at bounding box center [392, 111] width 46 height 23
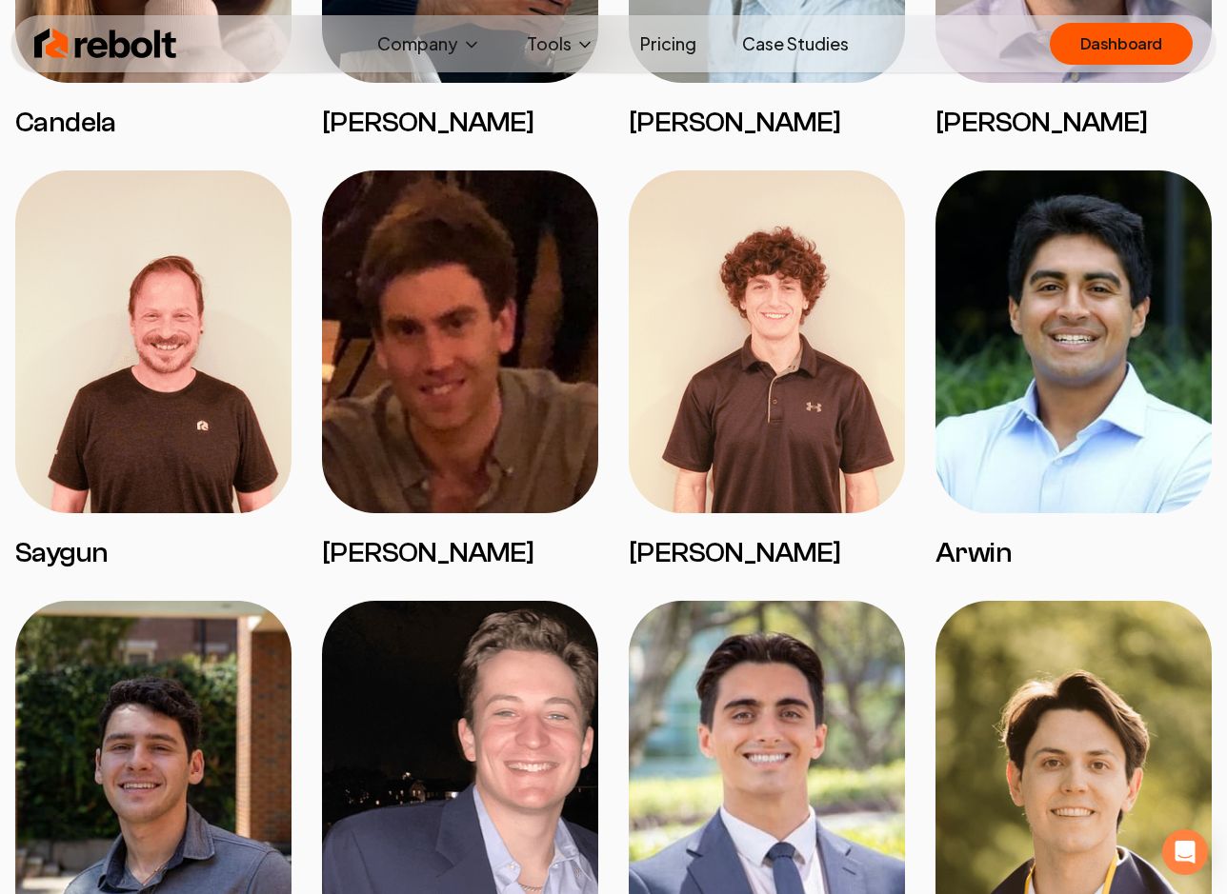
scroll to position [2370, 0]
